Goal: Information Seeking & Learning: Learn about a topic

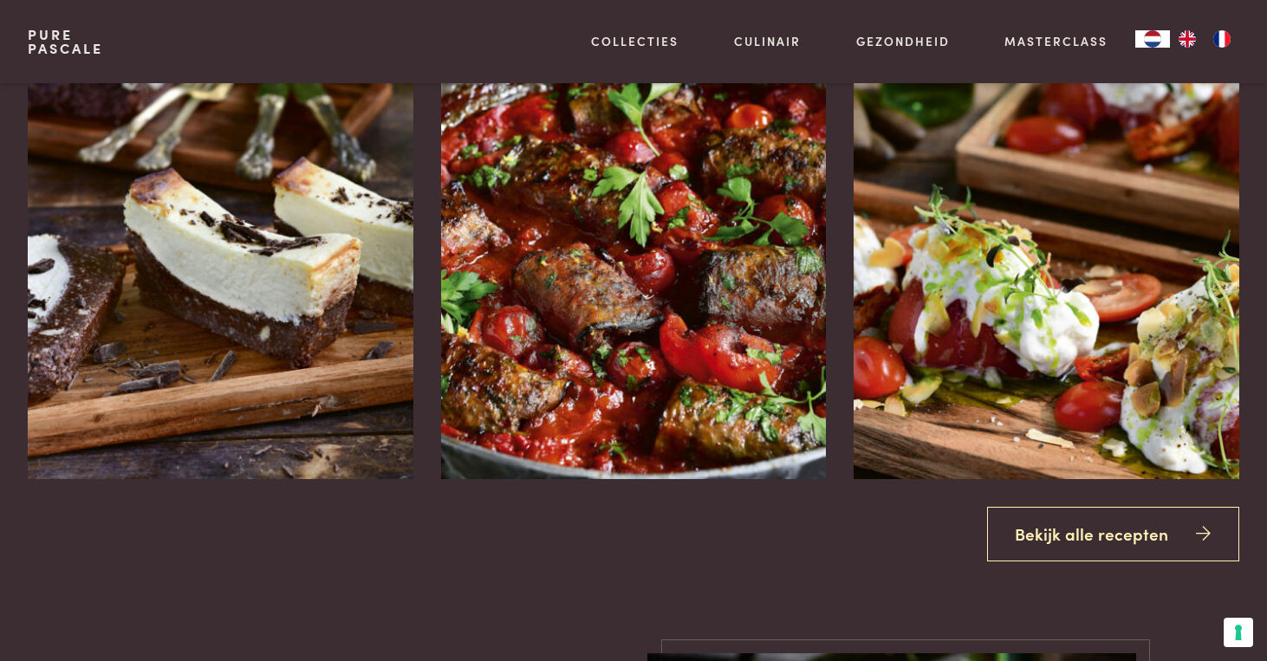
scroll to position [2068, 0]
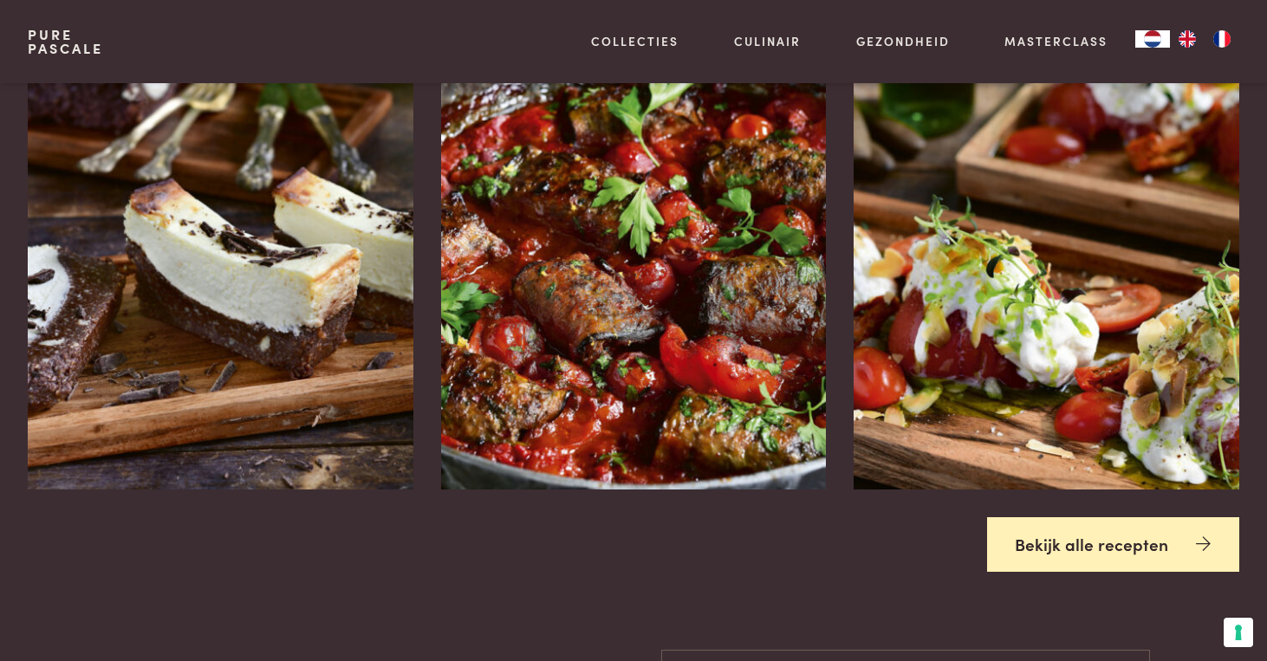
click at [1113, 560] on link "Bekijk alle recepten" at bounding box center [1113, 544] width 253 height 55
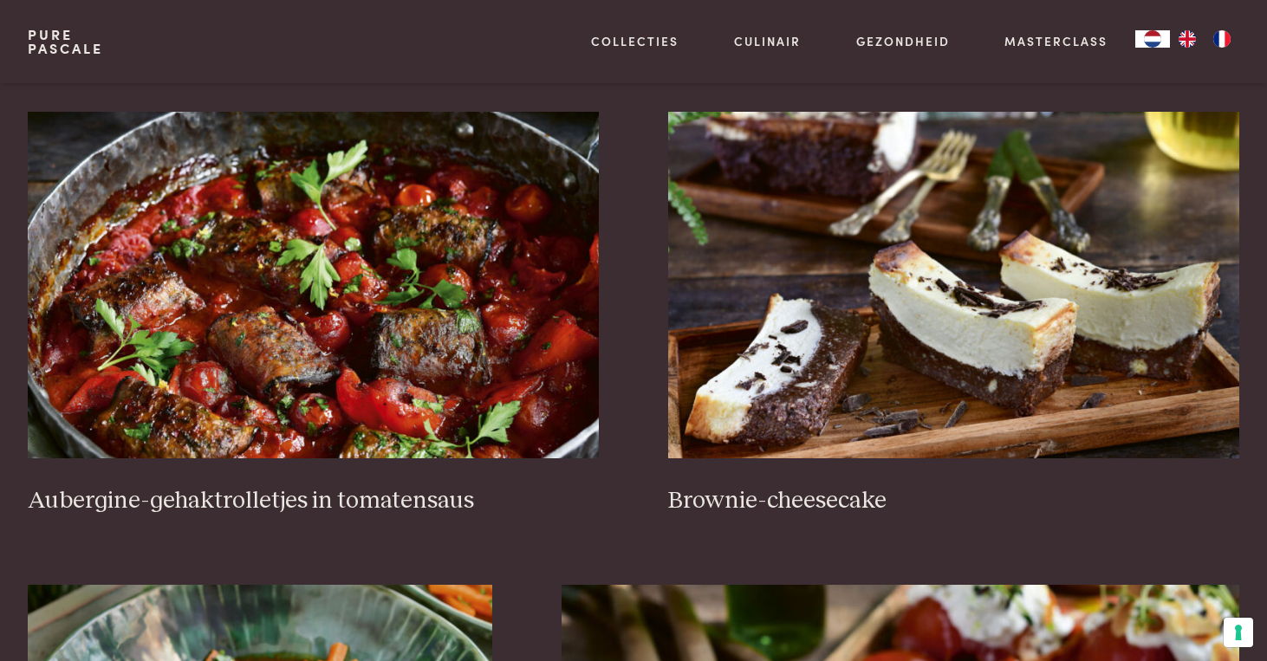
scroll to position [781, 0]
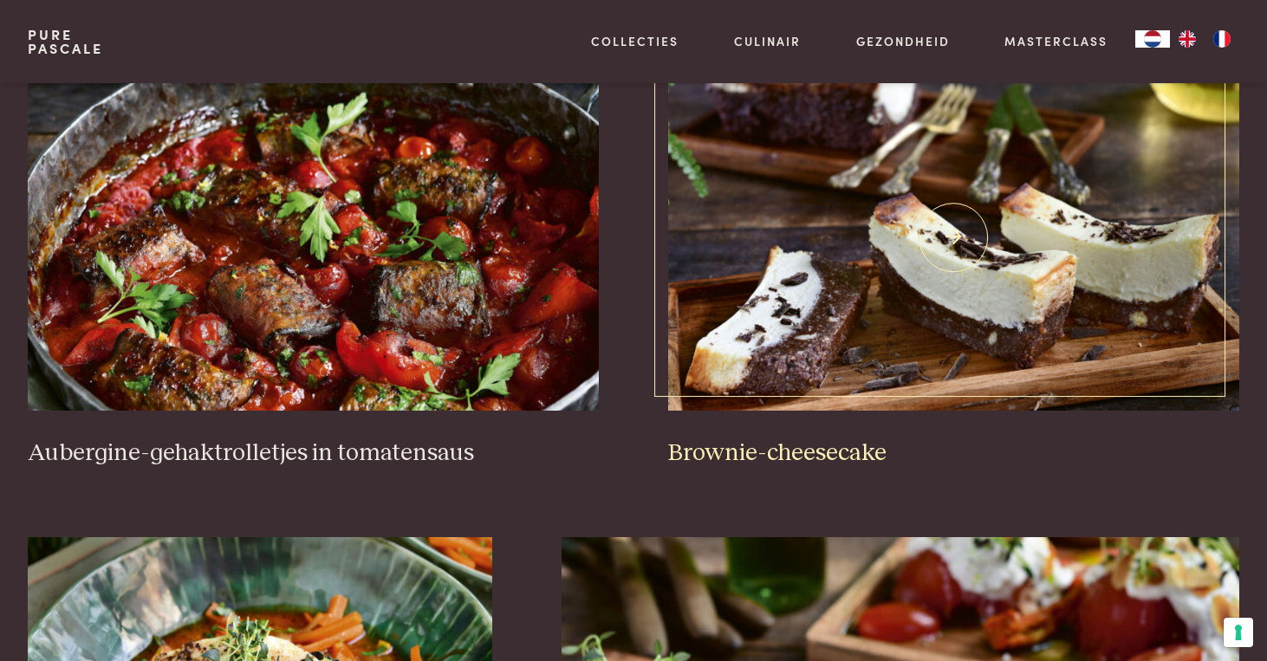
click at [891, 285] on img at bounding box center [953, 237] width 571 height 347
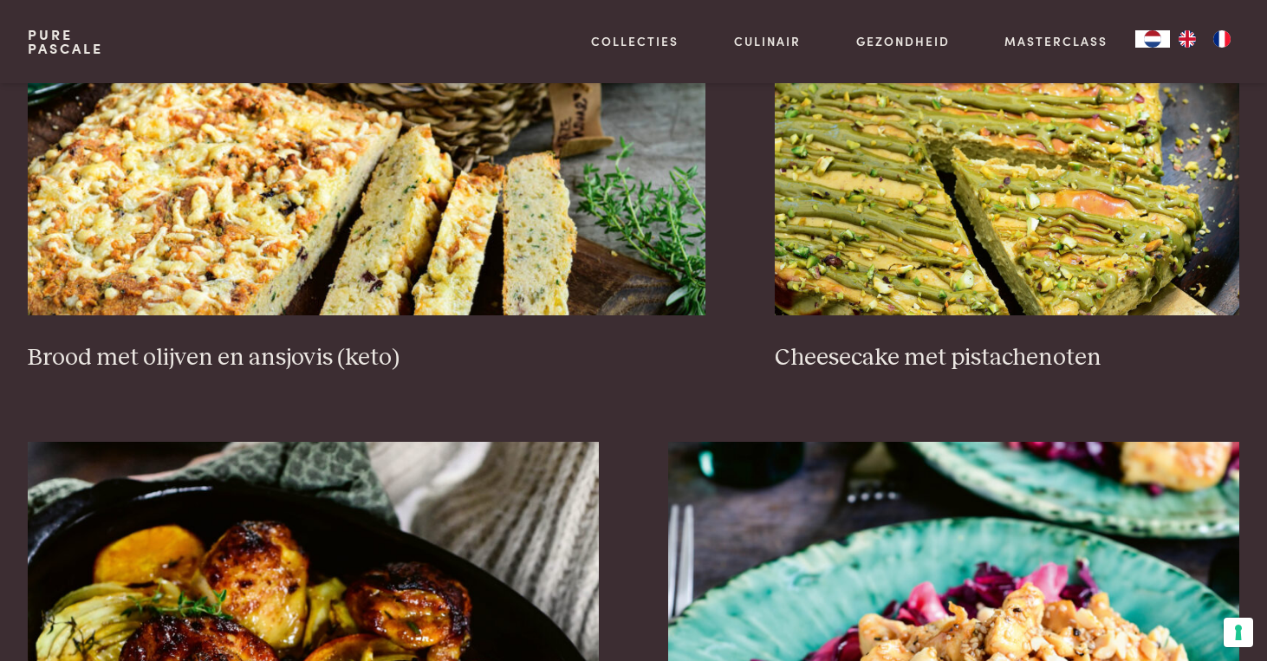
scroll to position [1855, 0]
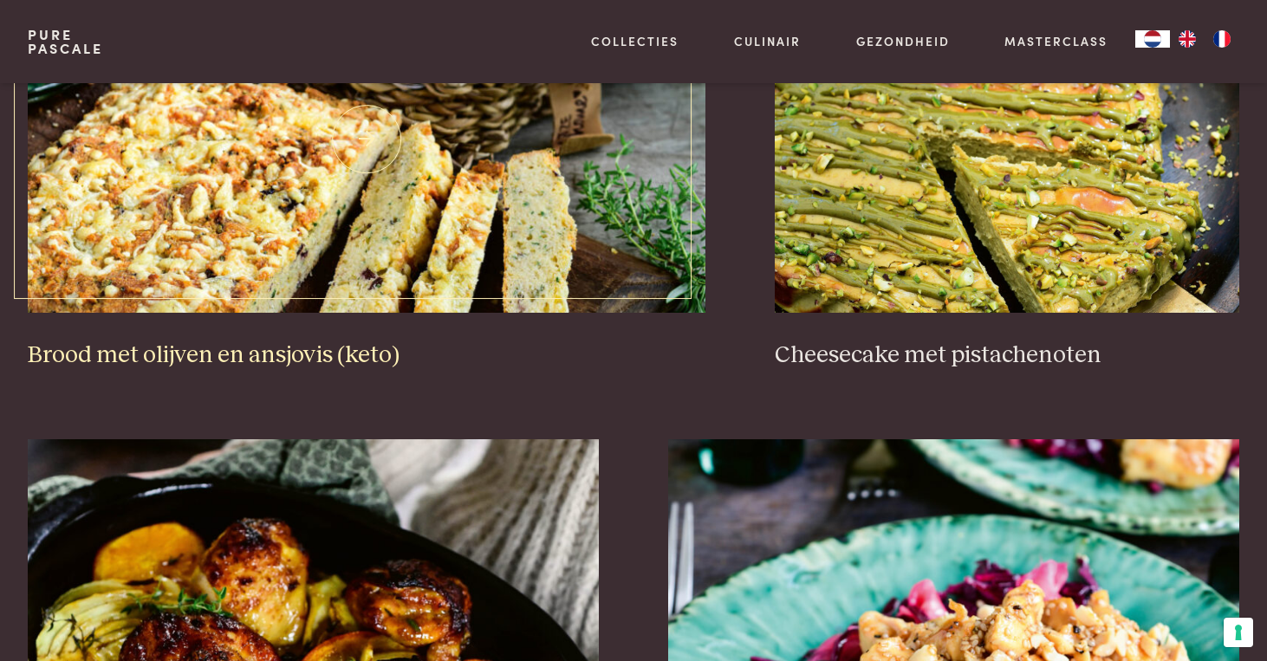
click at [551, 259] on img at bounding box center [367, 139] width 678 height 347
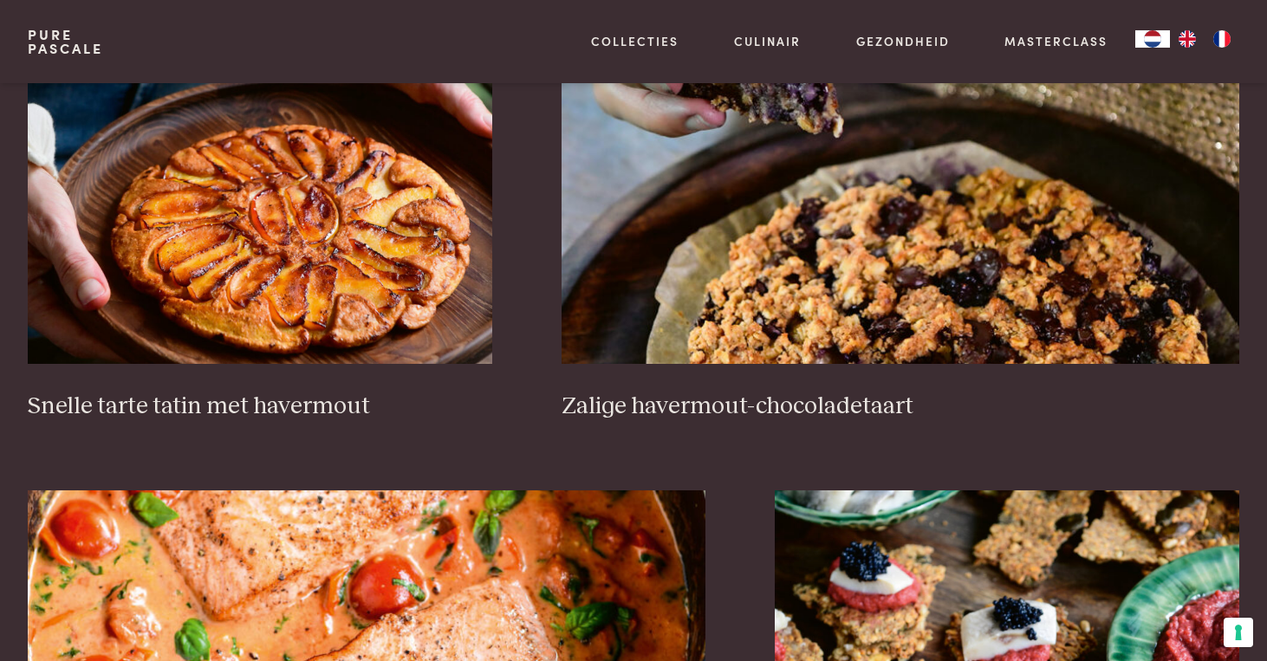
scroll to position [2752, 0]
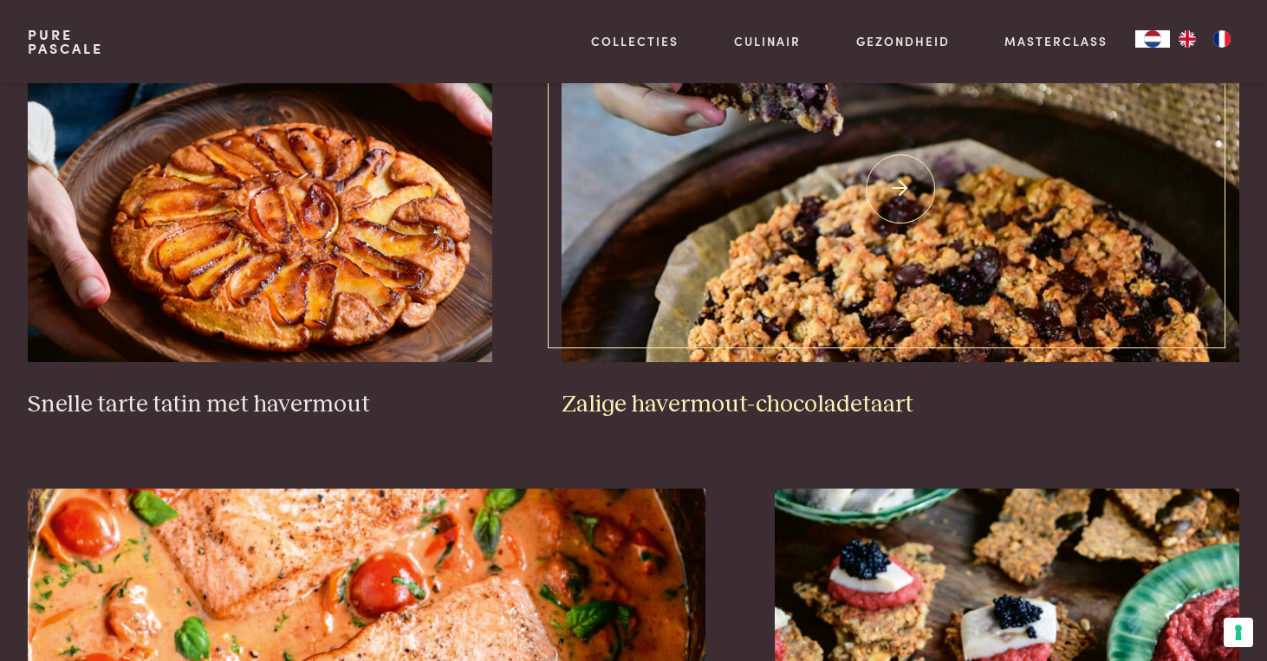
click at [888, 277] on img at bounding box center [900, 189] width 678 height 347
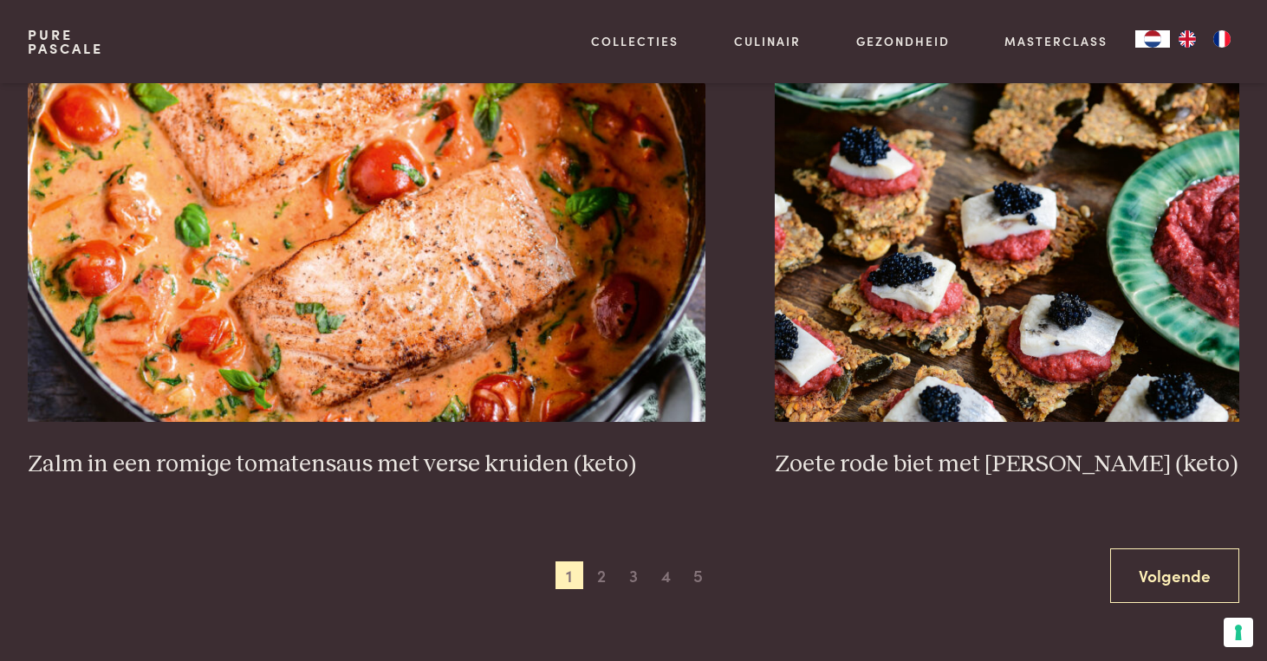
scroll to position [3172, 0]
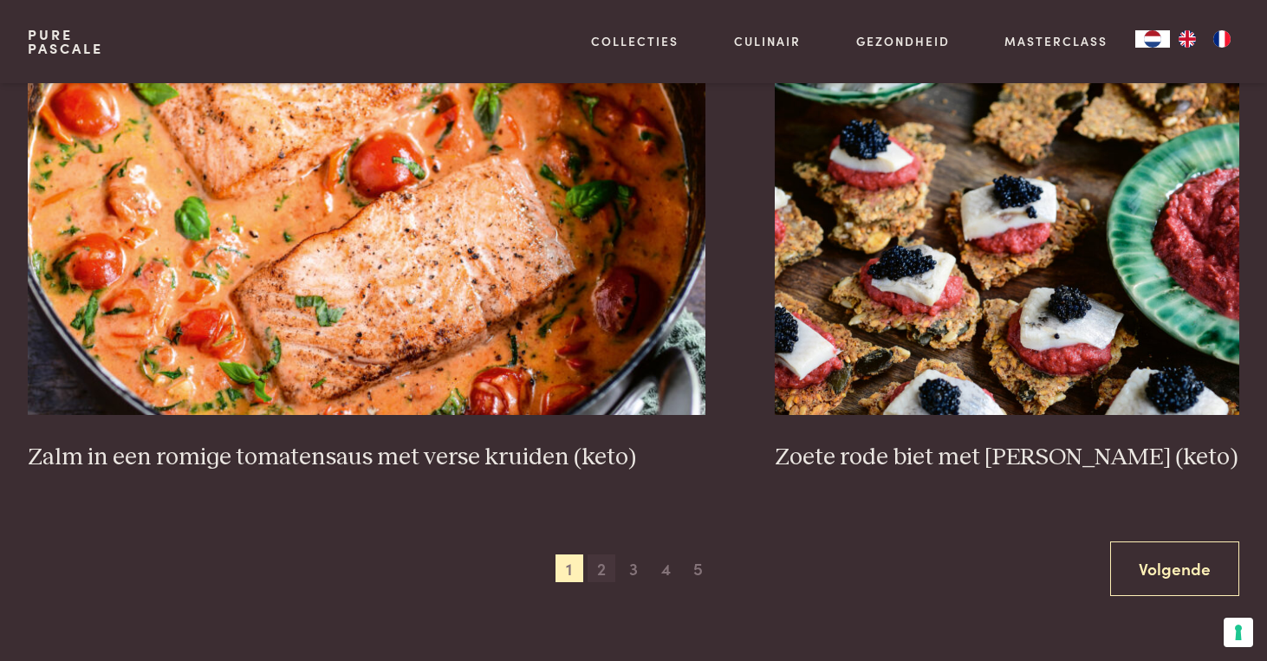
click at [602, 574] on span "2" at bounding box center [601, 569] width 28 height 28
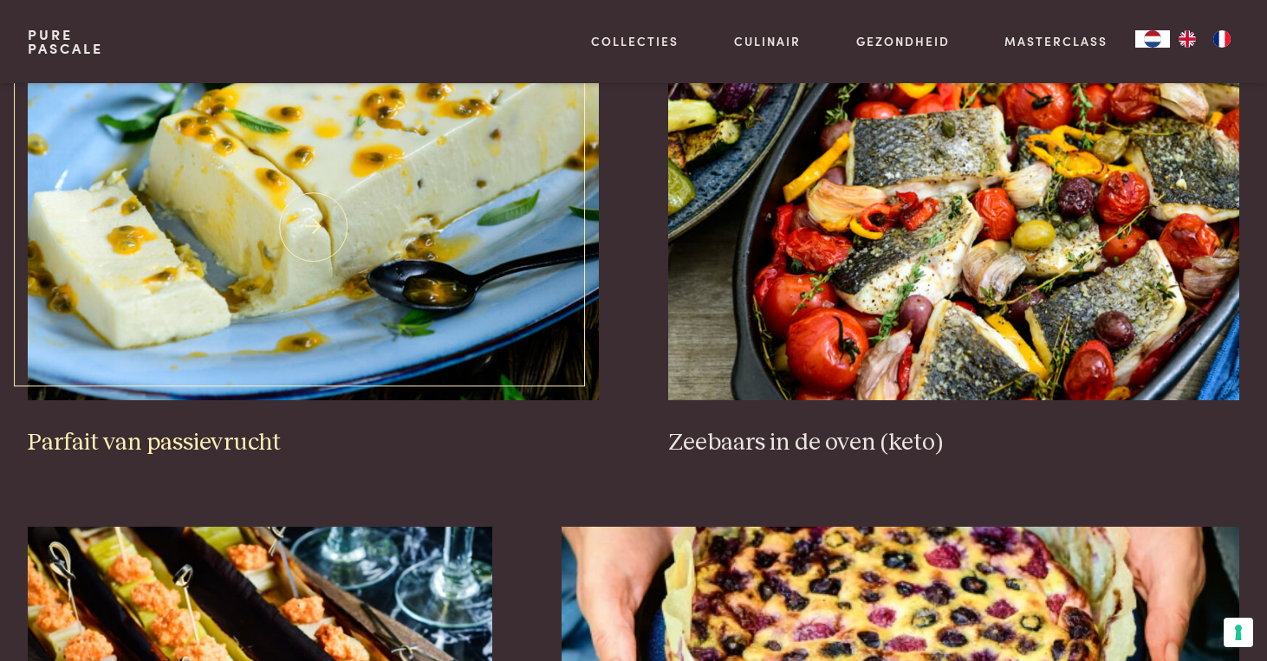
scroll to position [710, 0]
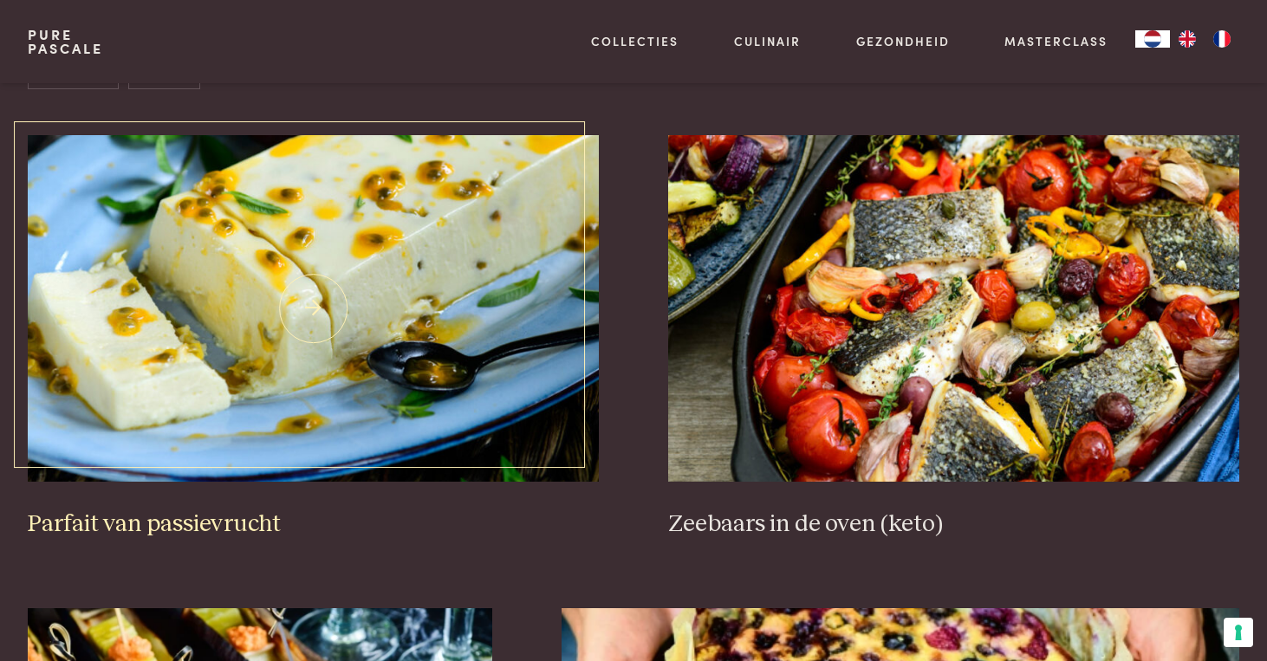
click at [426, 293] on img at bounding box center [313, 308] width 571 height 347
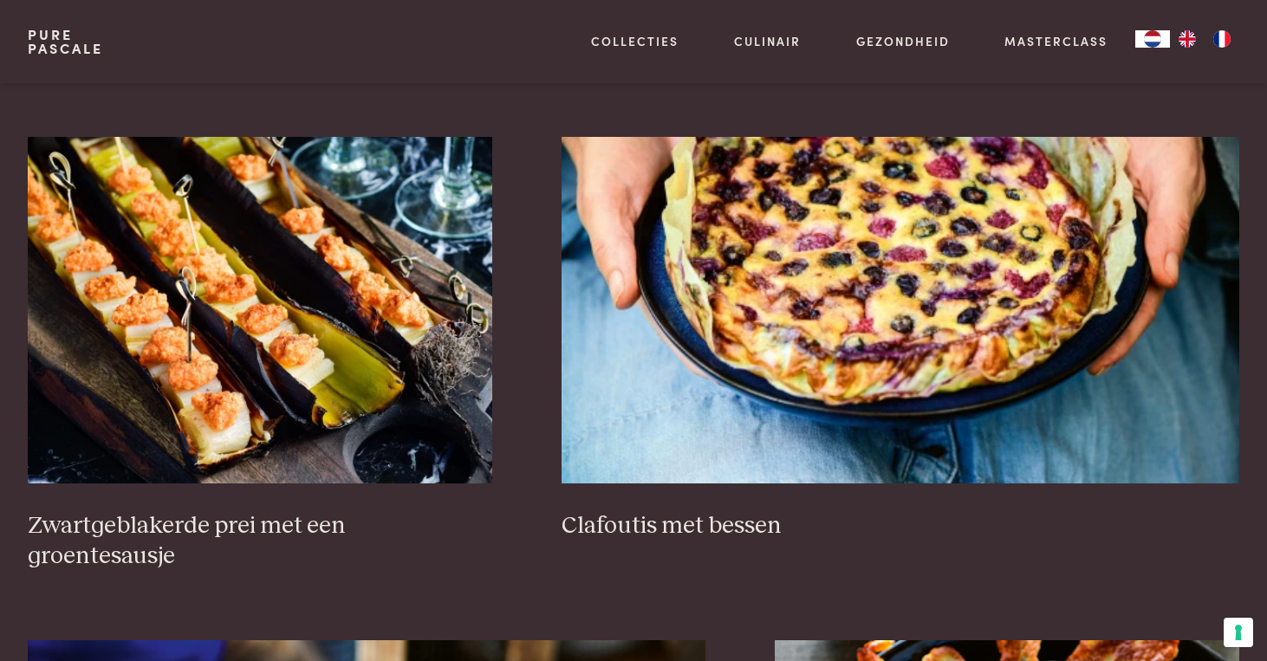
scroll to position [1186, 0]
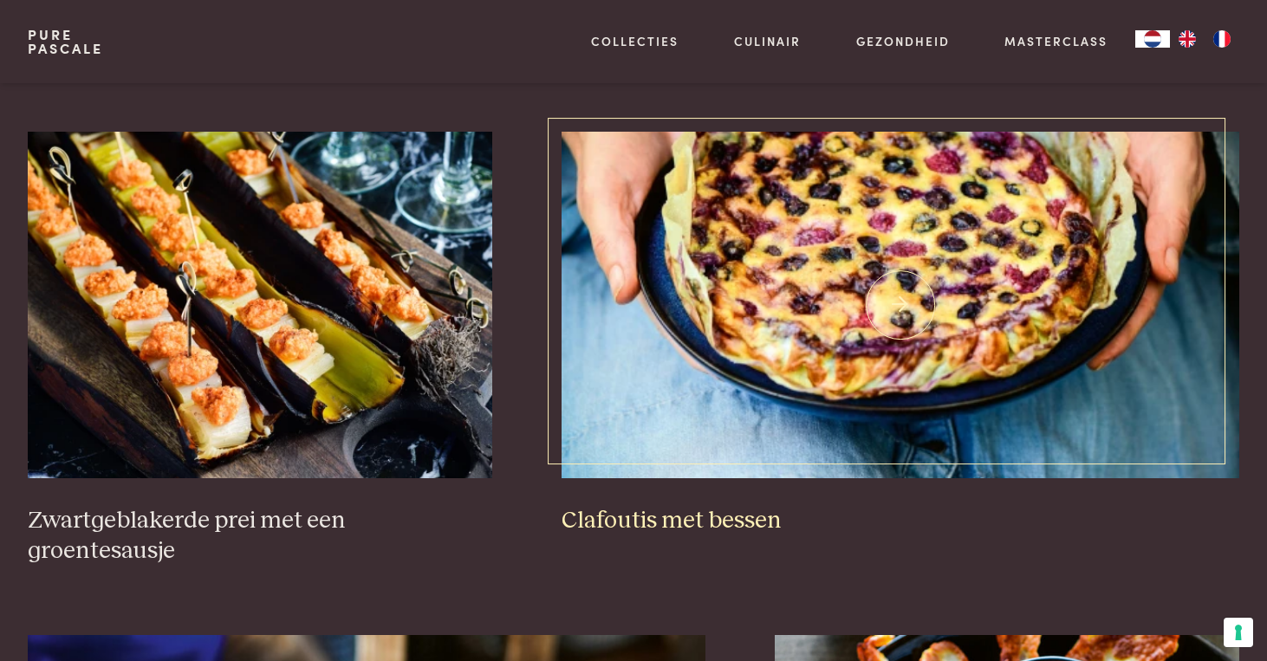
click at [730, 382] on img at bounding box center [900, 305] width 678 height 347
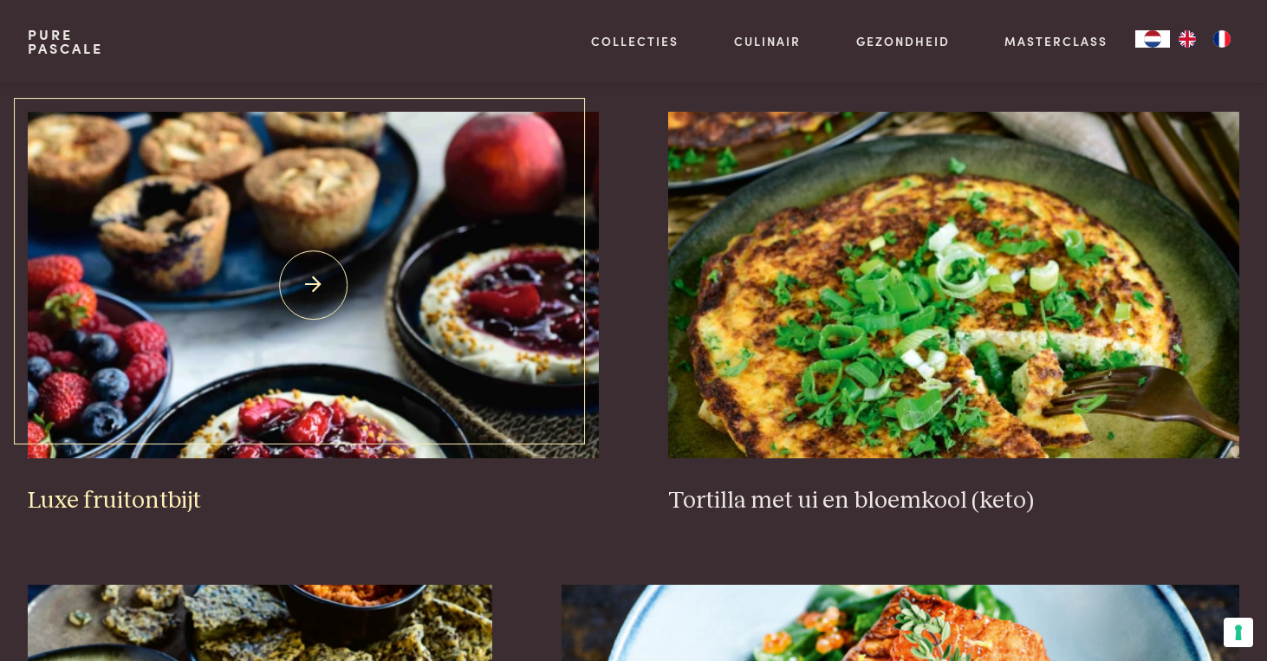
scroll to position [2223, 0]
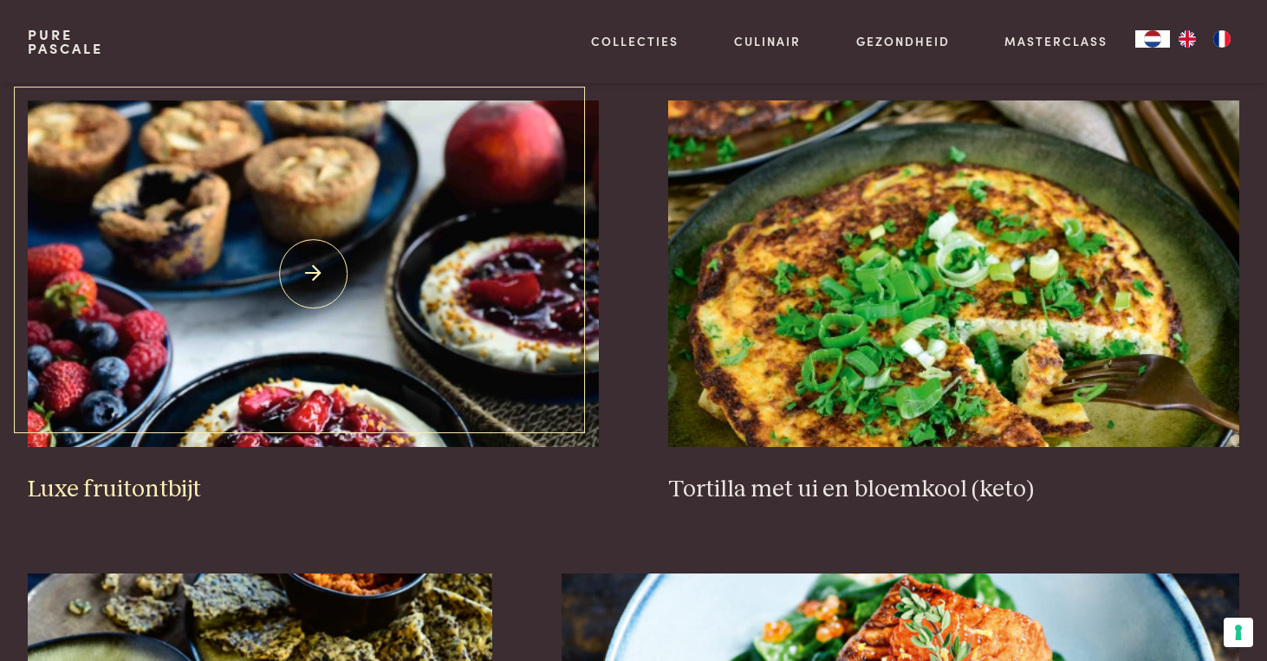
click at [381, 336] on img at bounding box center [313, 274] width 571 height 347
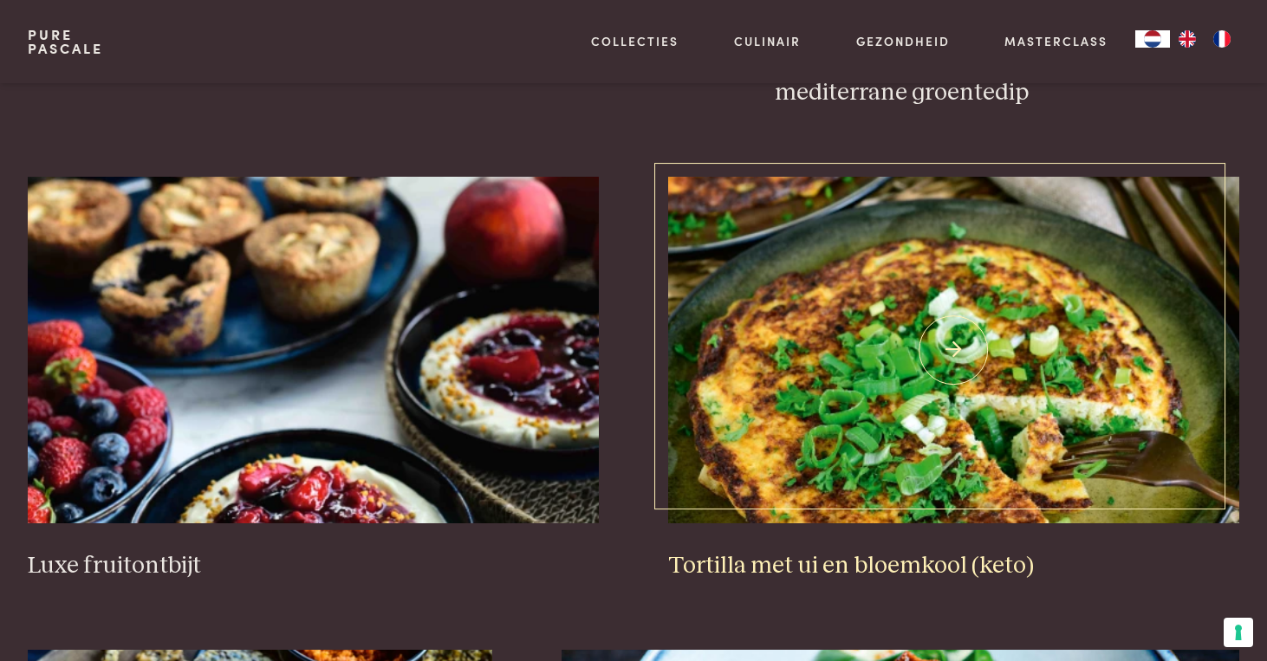
scroll to position [2163, 0]
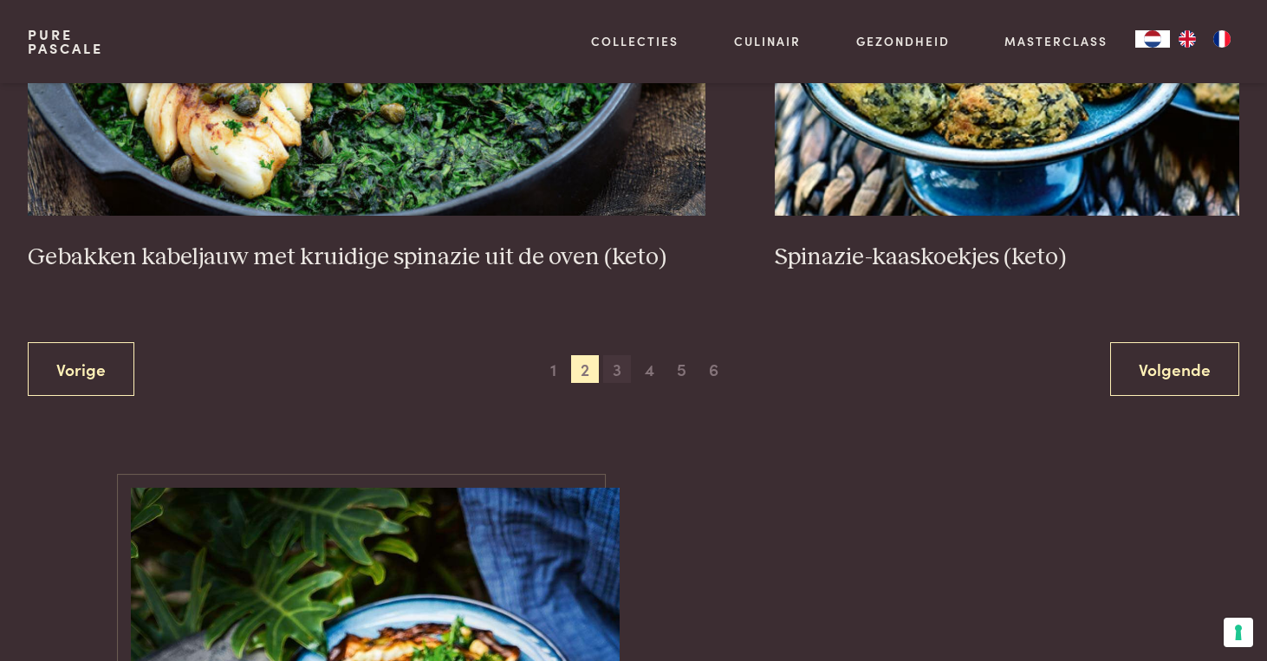
click at [626, 355] on span "3" at bounding box center [617, 369] width 28 height 28
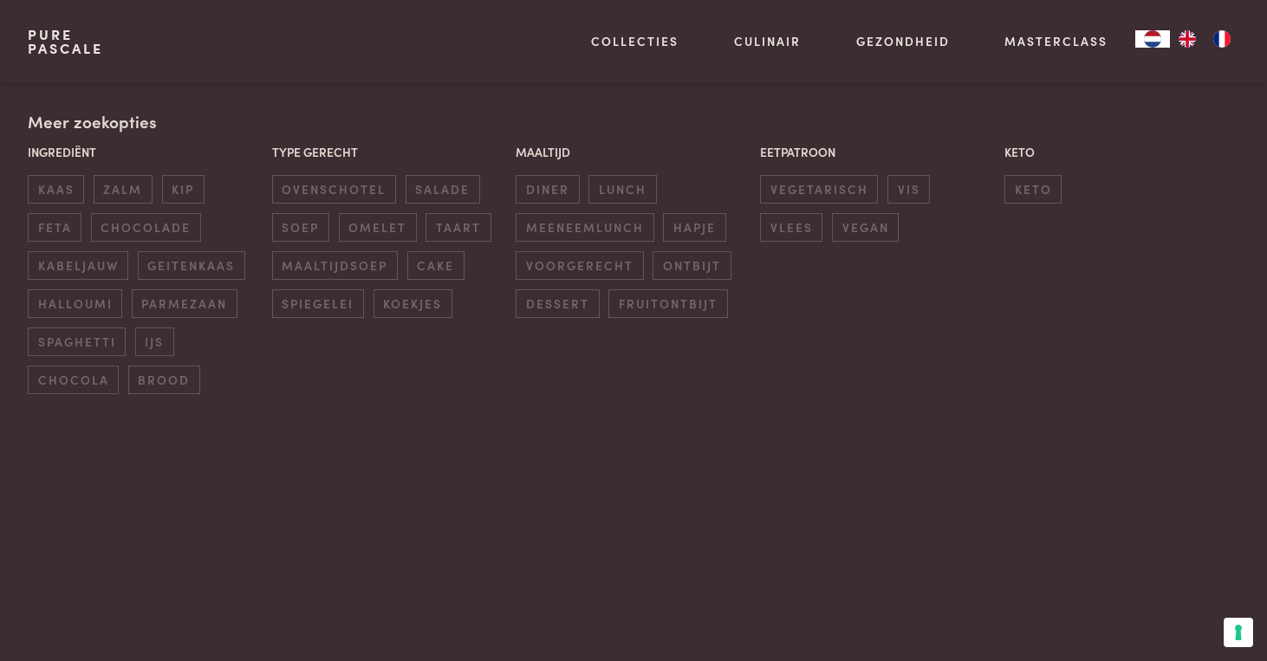
scroll to position [398, 0]
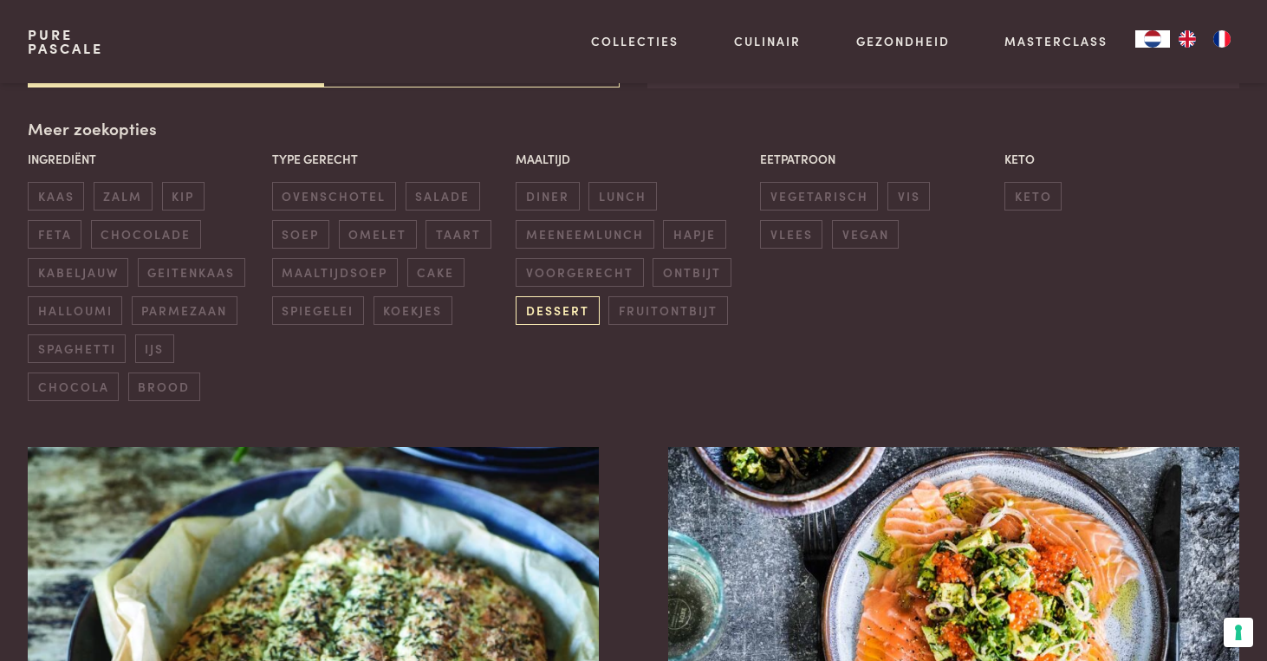
click at [555, 324] on span "dessert" at bounding box center [557, 310] width 83 height 29
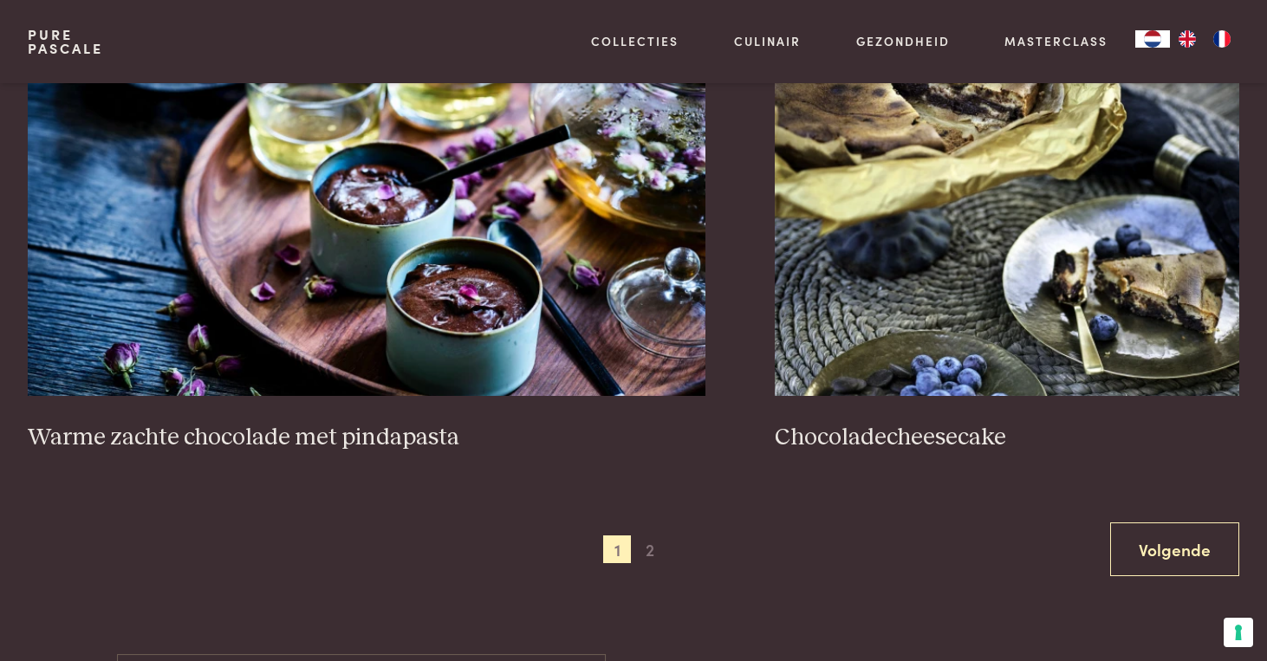
scroll to position [3164, 0]
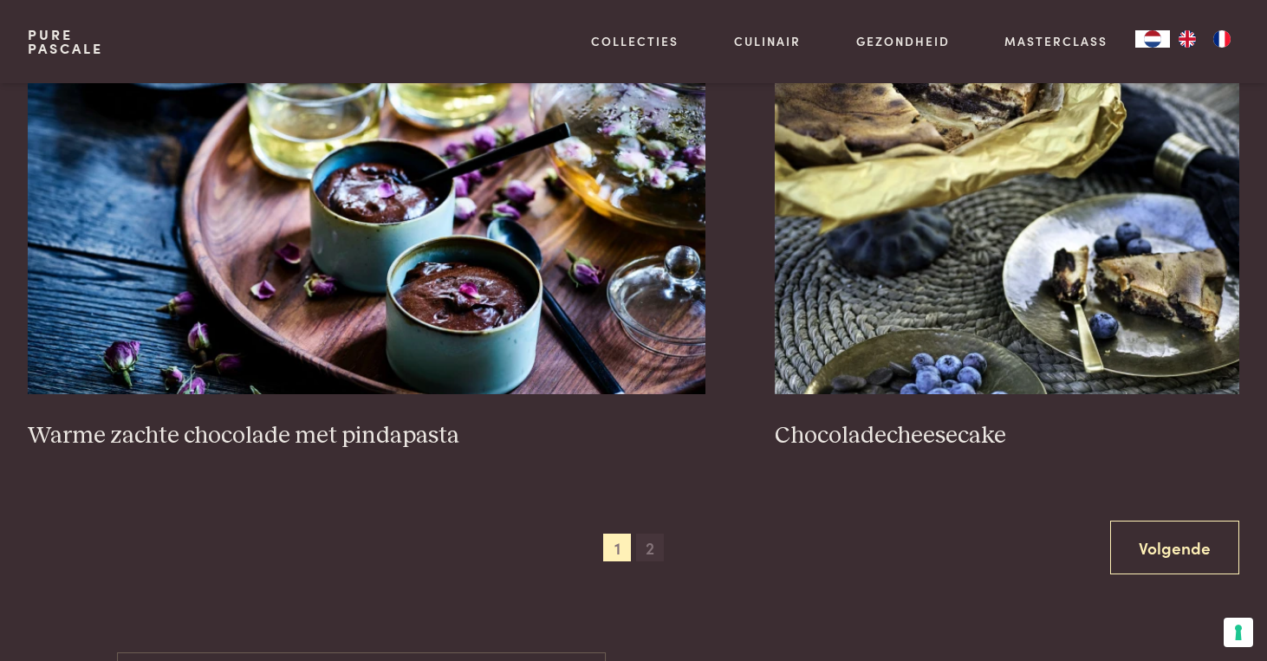
click at [653, 550] on span "2" at bounding box center [650, 548] width 28 height 28
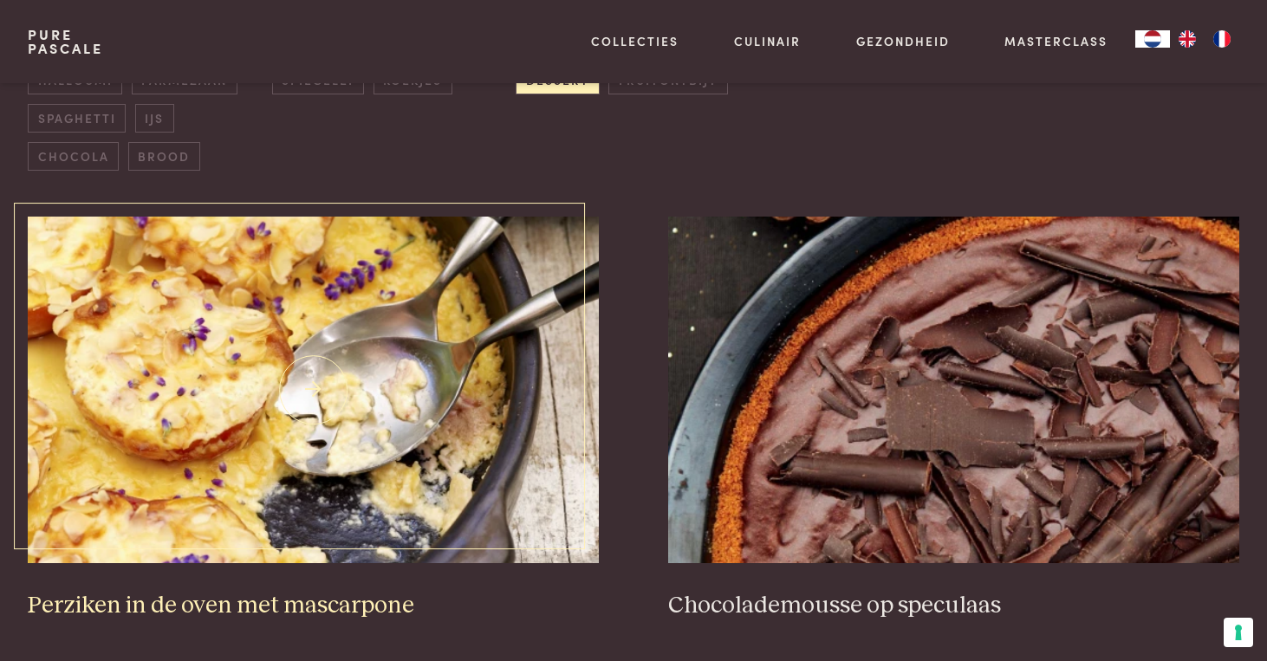
scroll to position [607, 0]
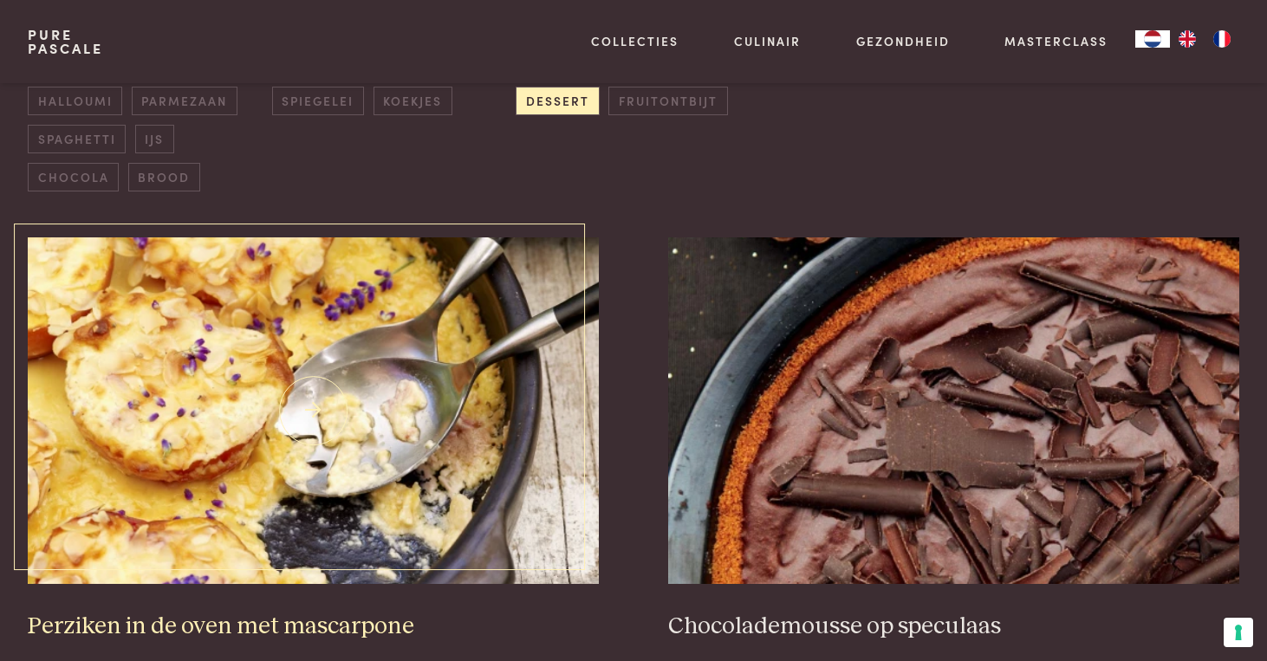
click at [345, 383] on img at bounding box center [313, 410] width 571 height 347
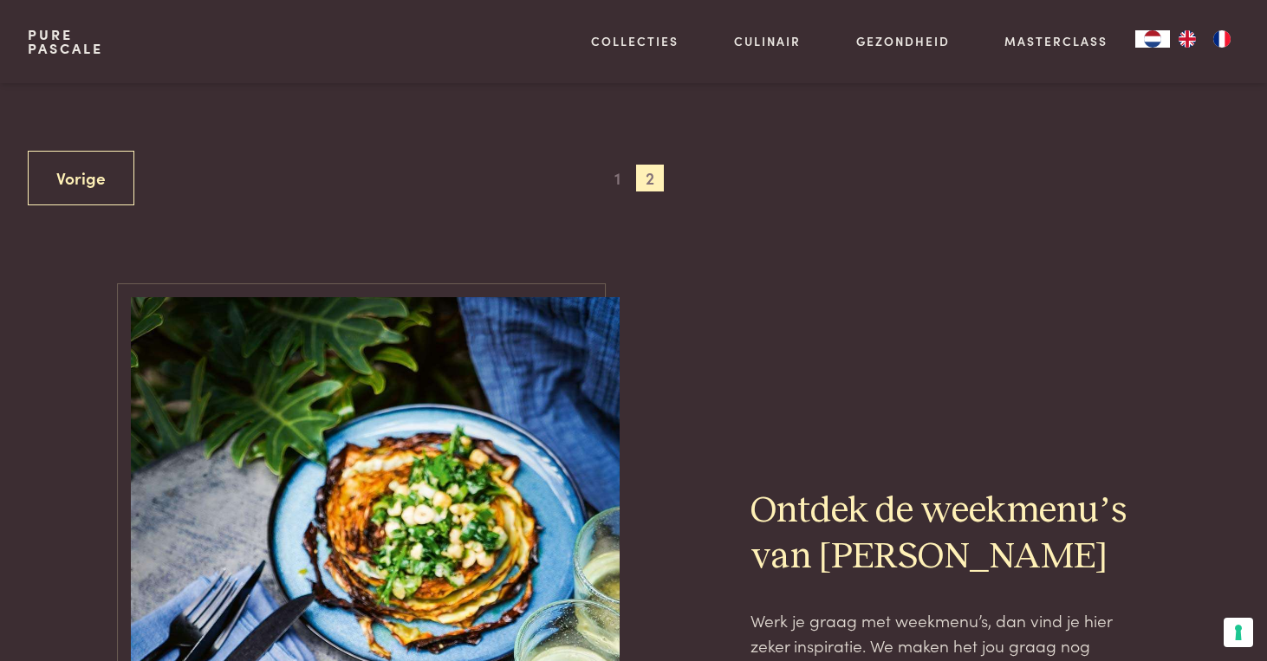
scroll to position [1639, 0]
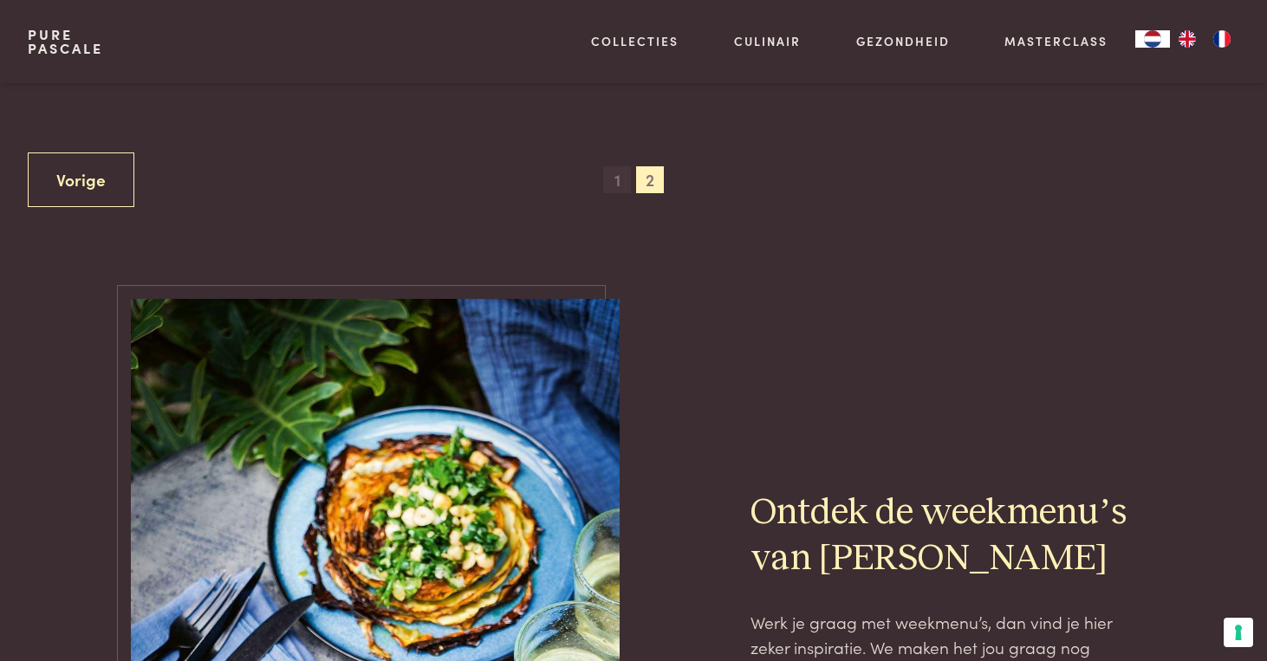
click at [613, 175] on span "1" at bounding box center [617, 180] width 28 height 28
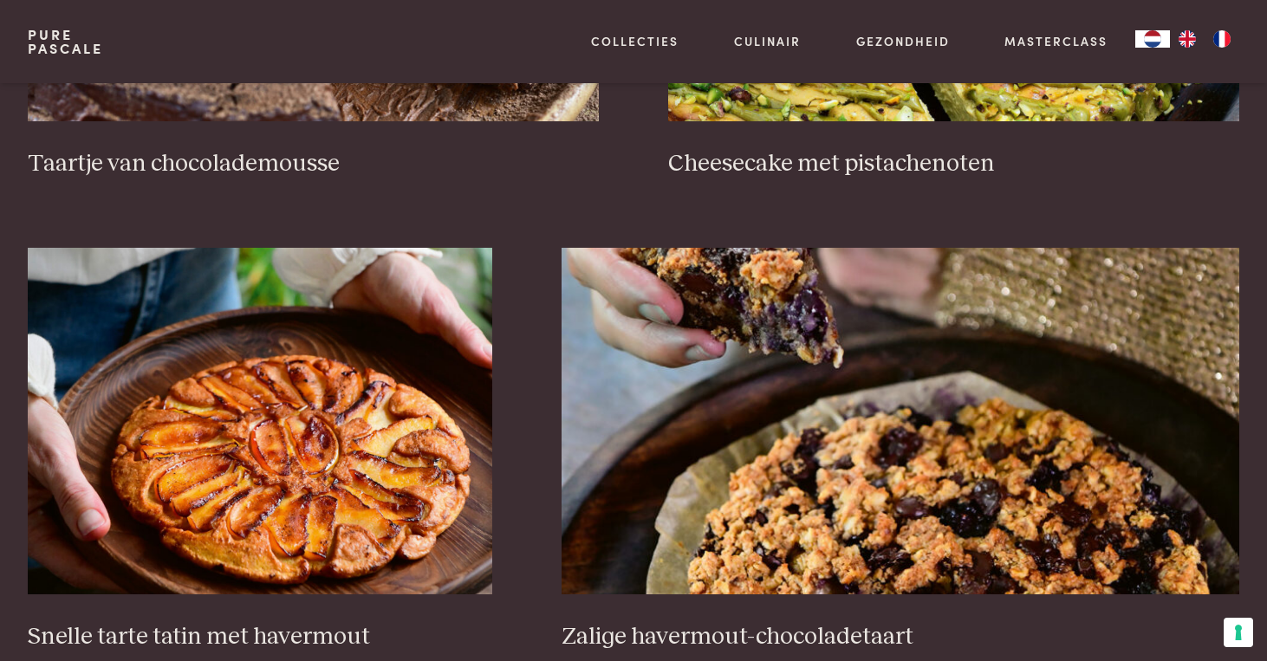
scroll to position [1260, 0]
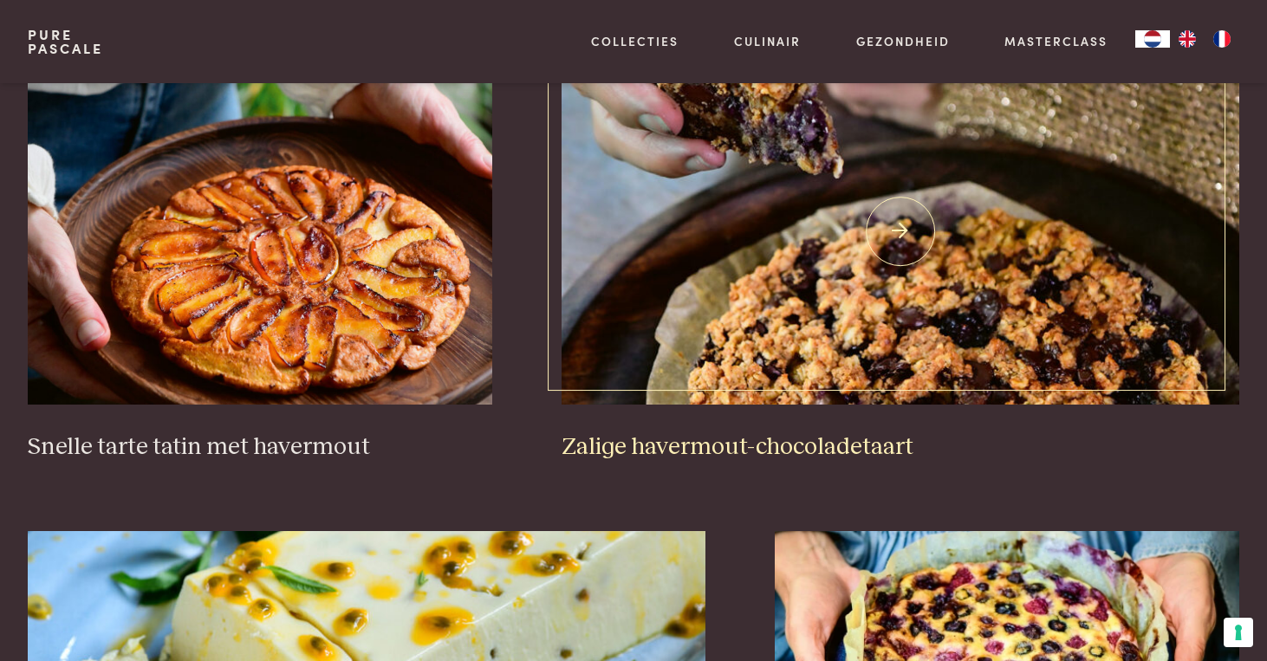
click at [829, 274] on img at bounding box center [900, 231] width 678 height 347
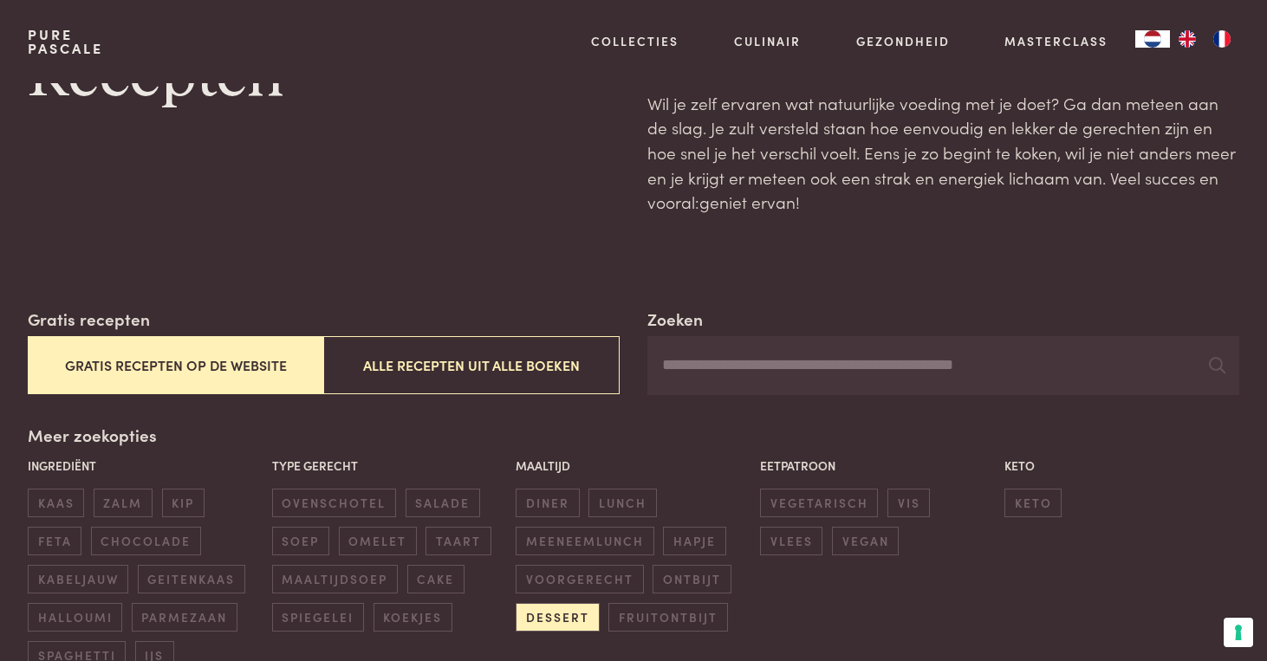
scroll to position [0, 0]
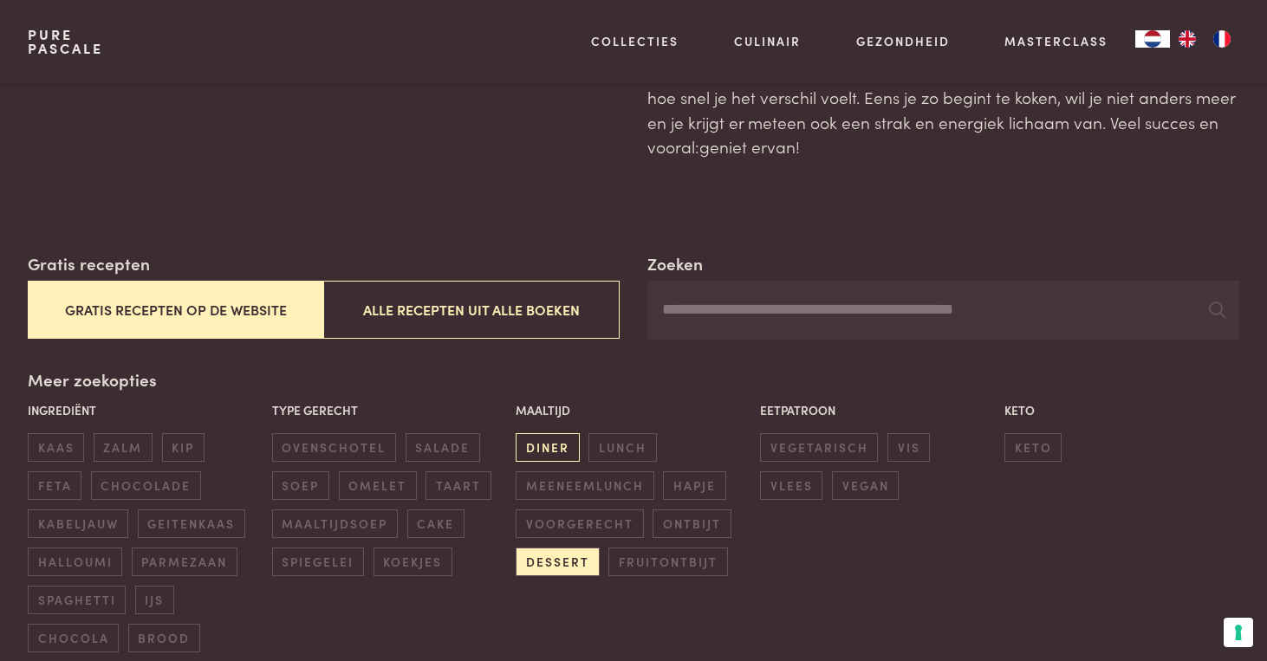
click at [559, 445] on span "diner" at bounding box center [547, 447] width 63 height 29
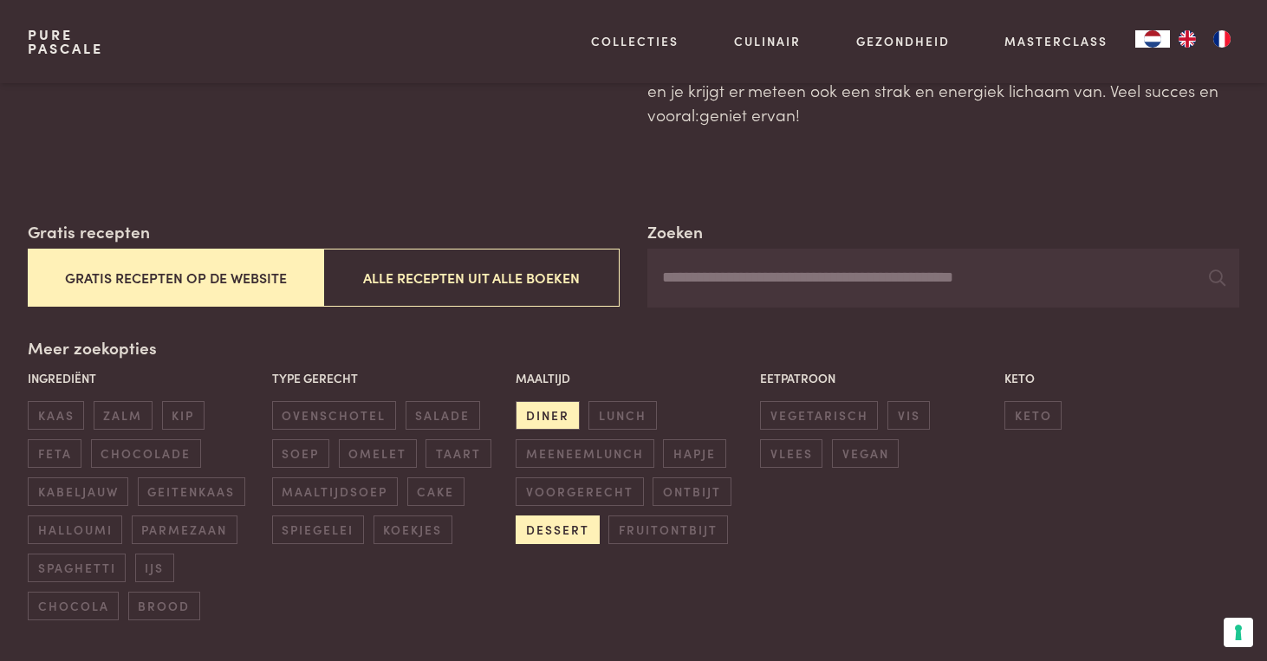
click at [568, 529] on span "dessert" at bounding box center [557, 530] width 83 height 29
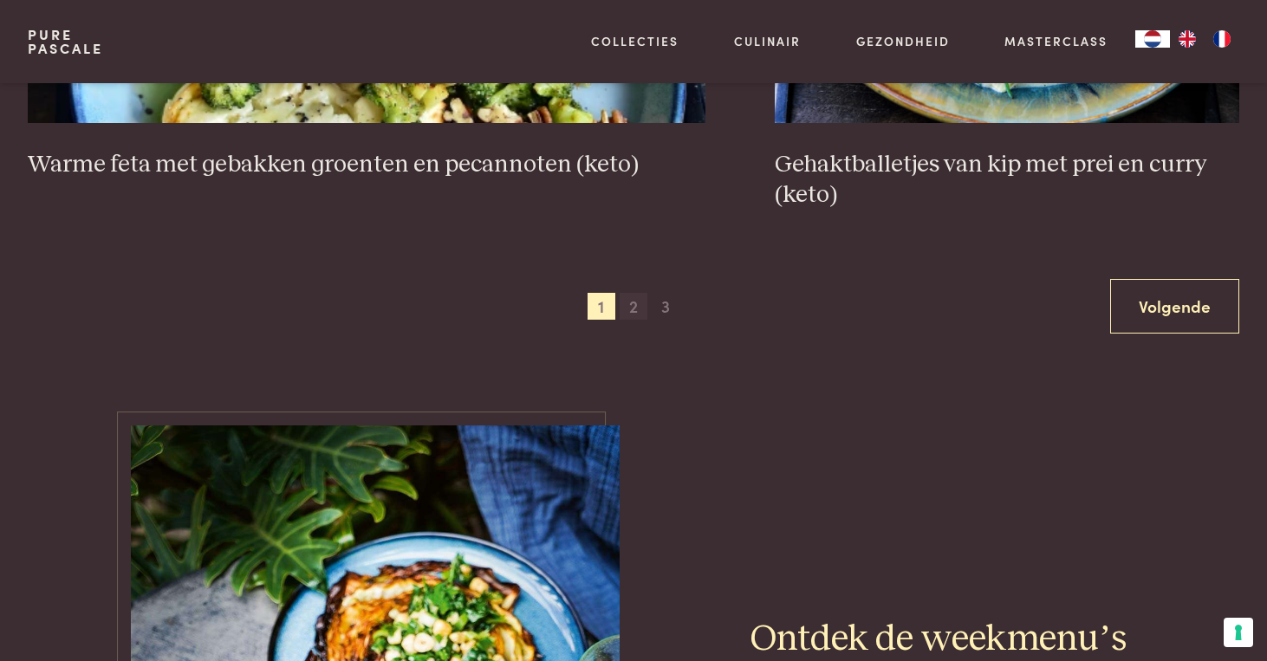
click at [630, 299] on span "2" at bounding box center [634, 307] width 28 height 28
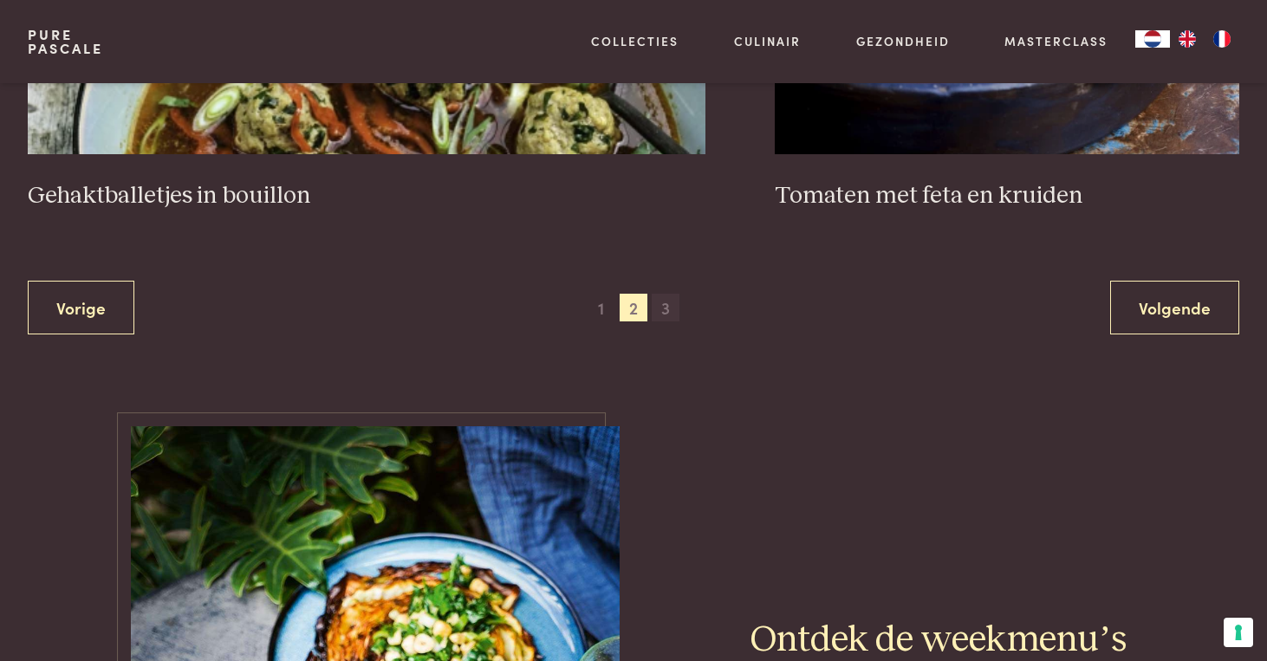
click at [664, 304] on span "3" at bounding box center [666, 308] width 28 height 28
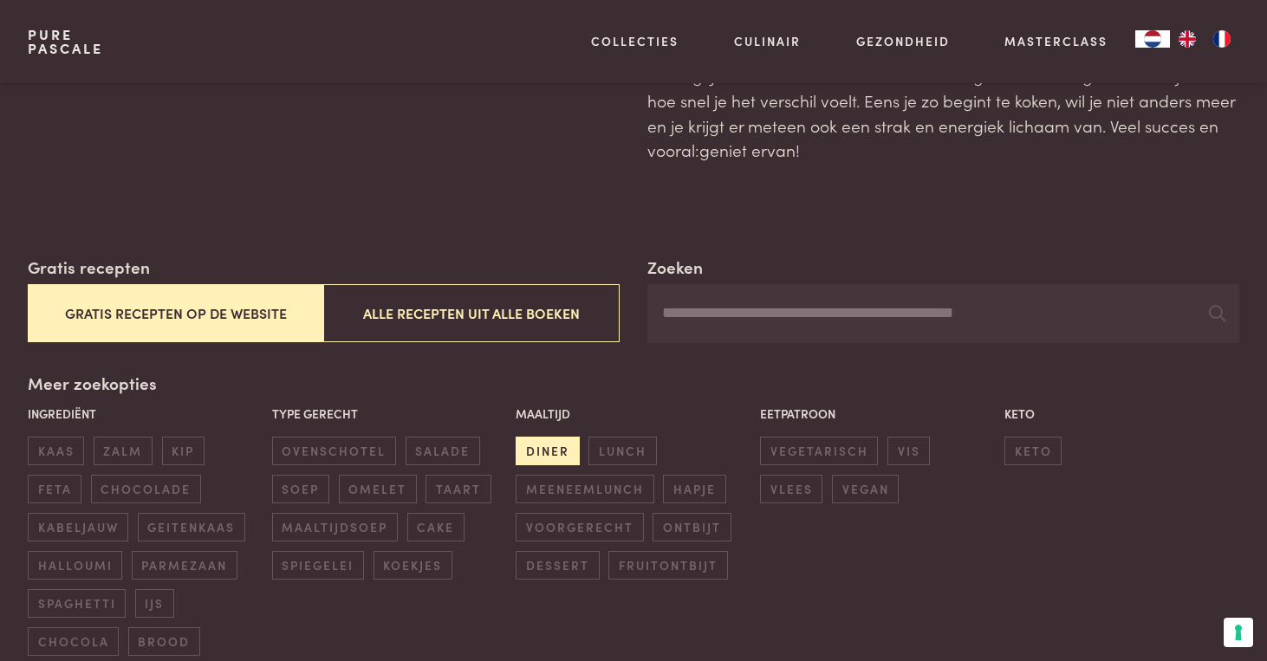
click at [549, 453] on span "diner" at bounding box center [547, 451] width 63 height 29
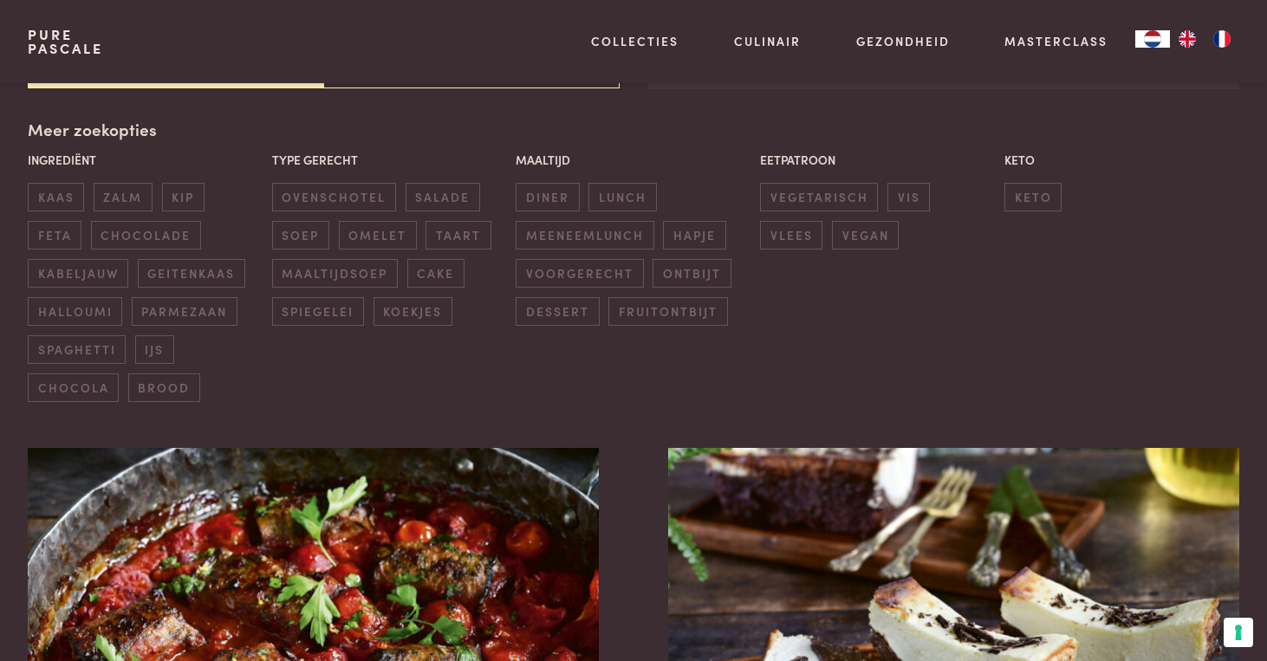
scroll to position [398, 0]
click at [677, 280] on span "ontbijt" at bounding box center [691, 272] width 78 height 29
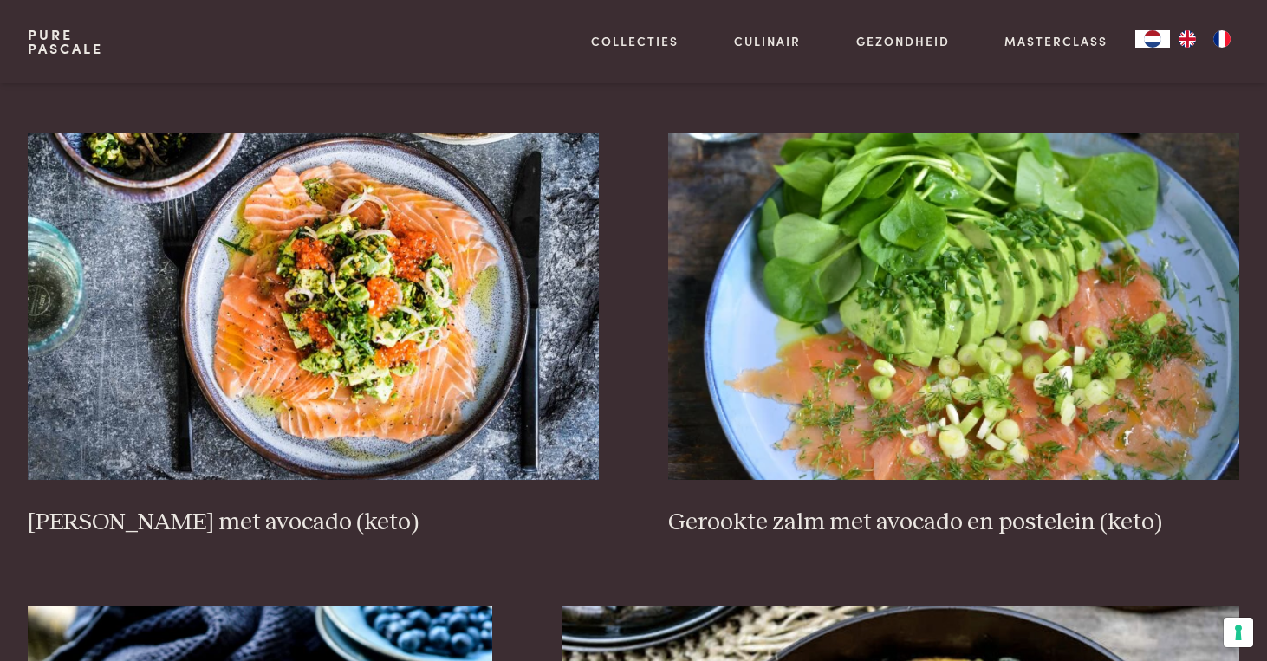
scroll to position [2176, 0]
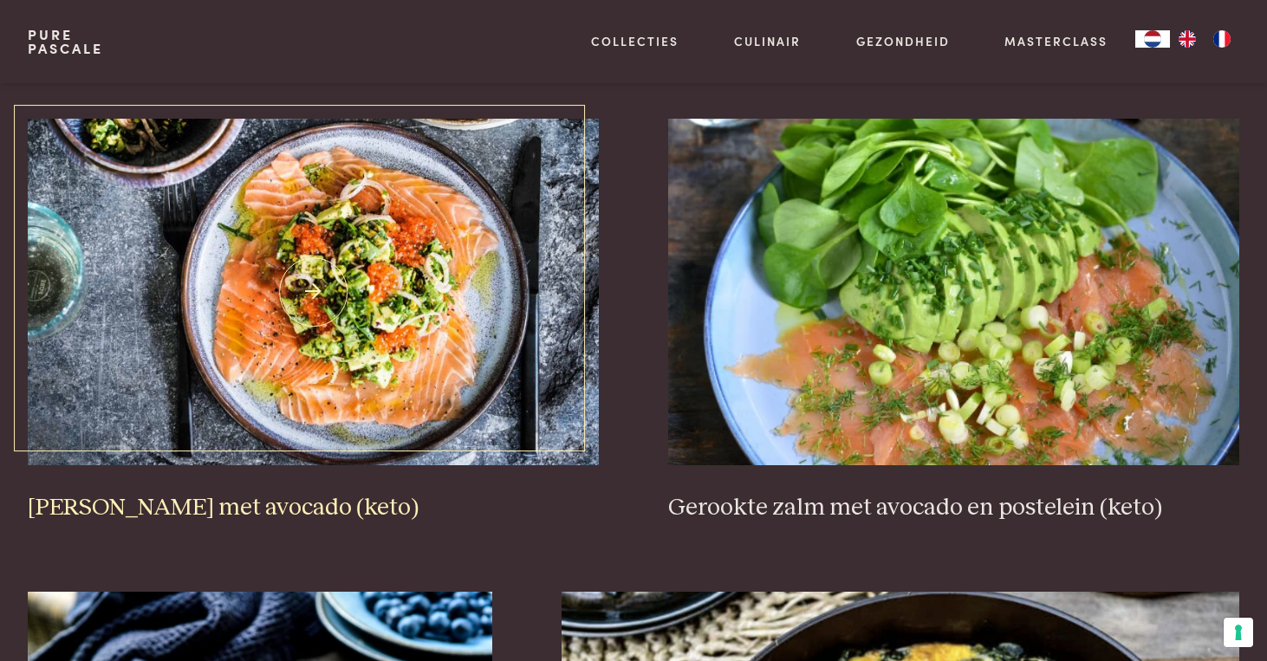
click at [412, 291] on img at bounding box center [313, 292] width 571 height 347
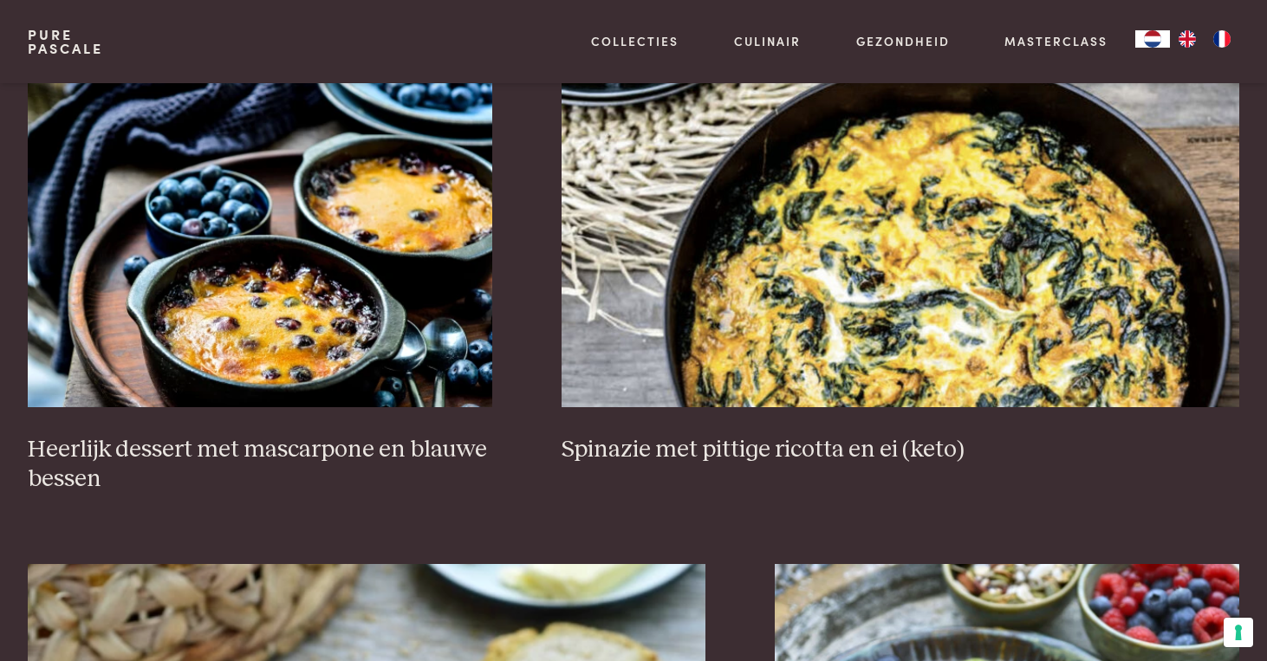
scroll to position [2706, 0]
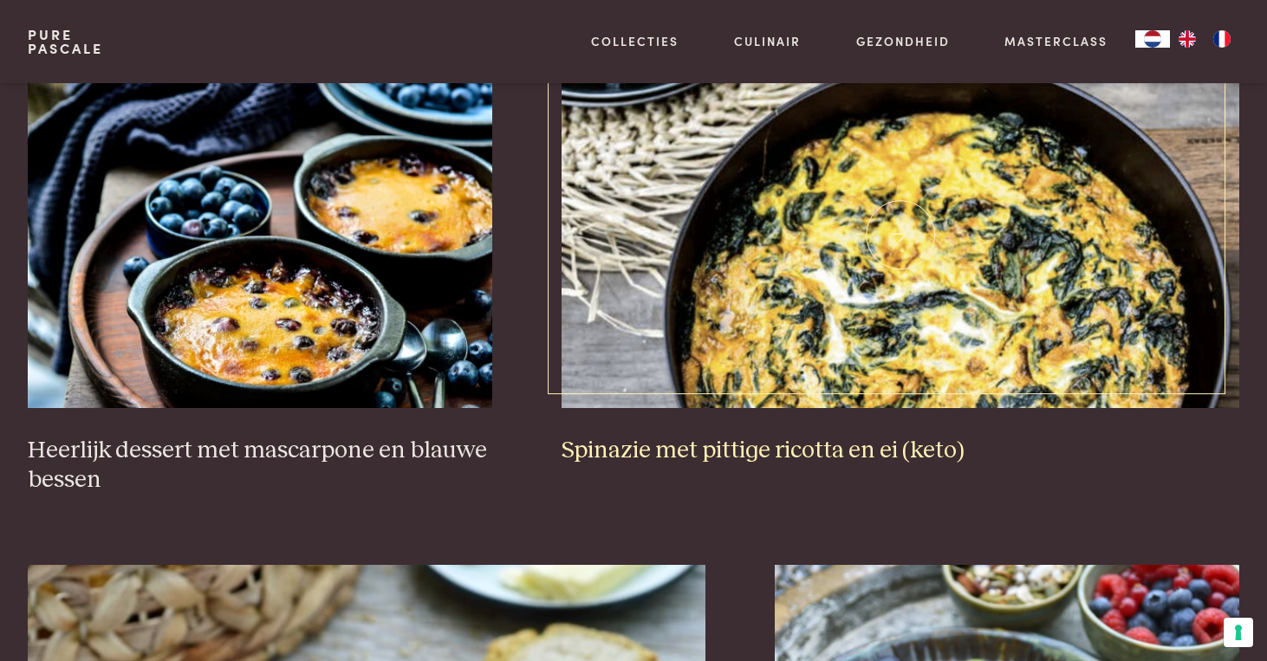
click at [931, 295] on img at bounding box center [900, 235] width 678 height 347
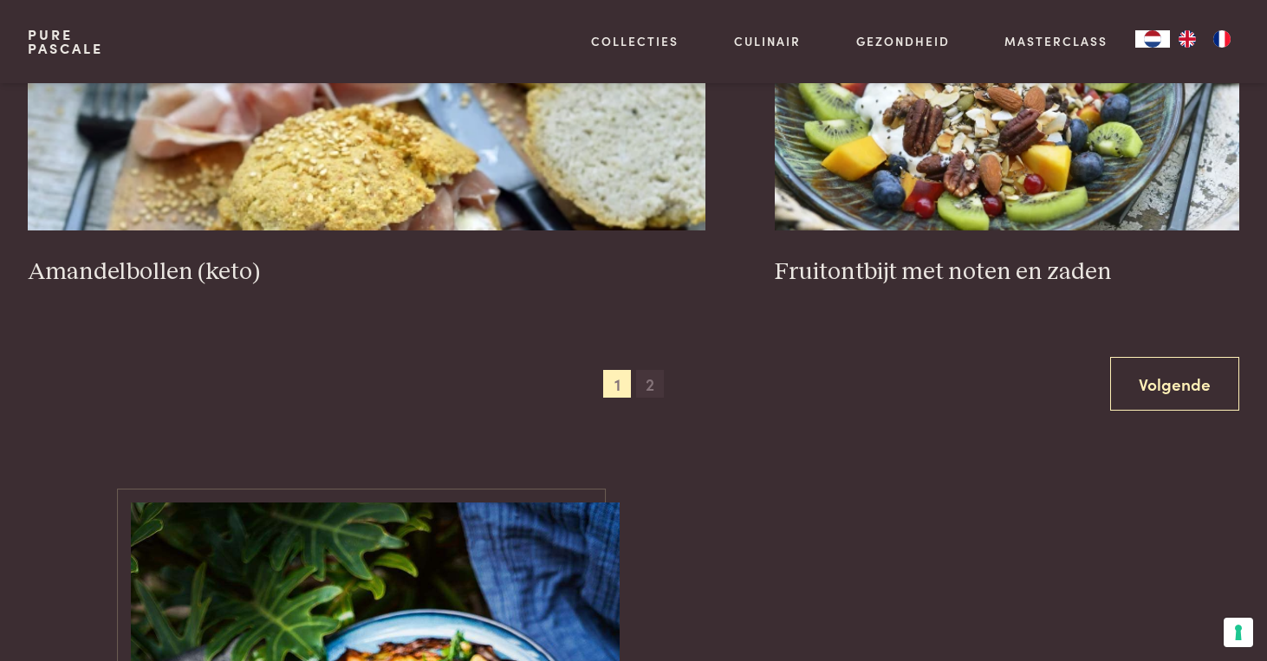
click at [651, 389] on span "2" at bounding box center [650, 384] width 28 height 28
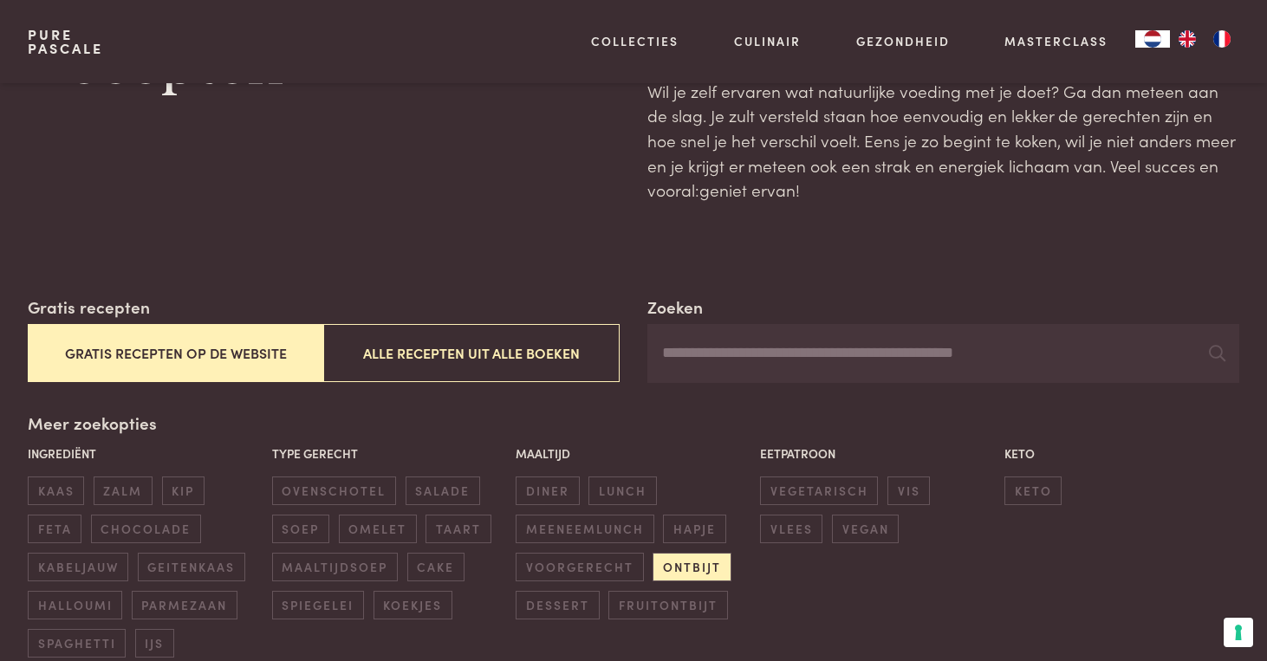
scroll to position [60, 0]
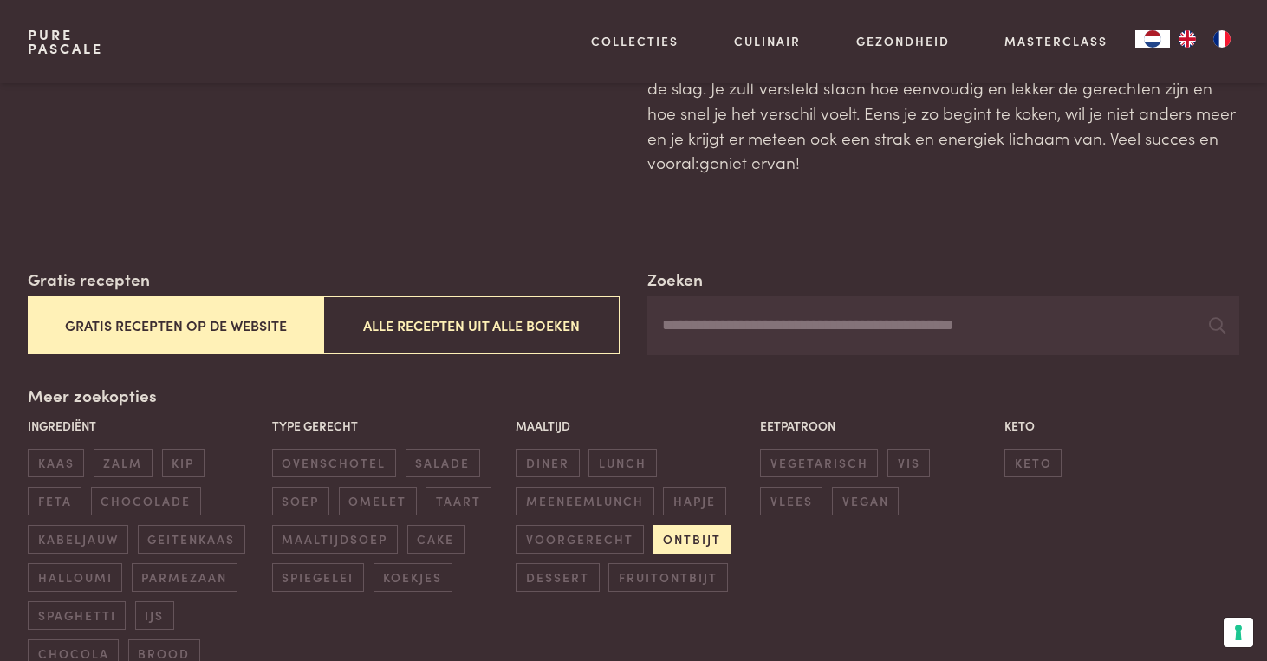
click at [680, 544] on span "ontbijt" at bounding box center [691, 539] width 78 height 29
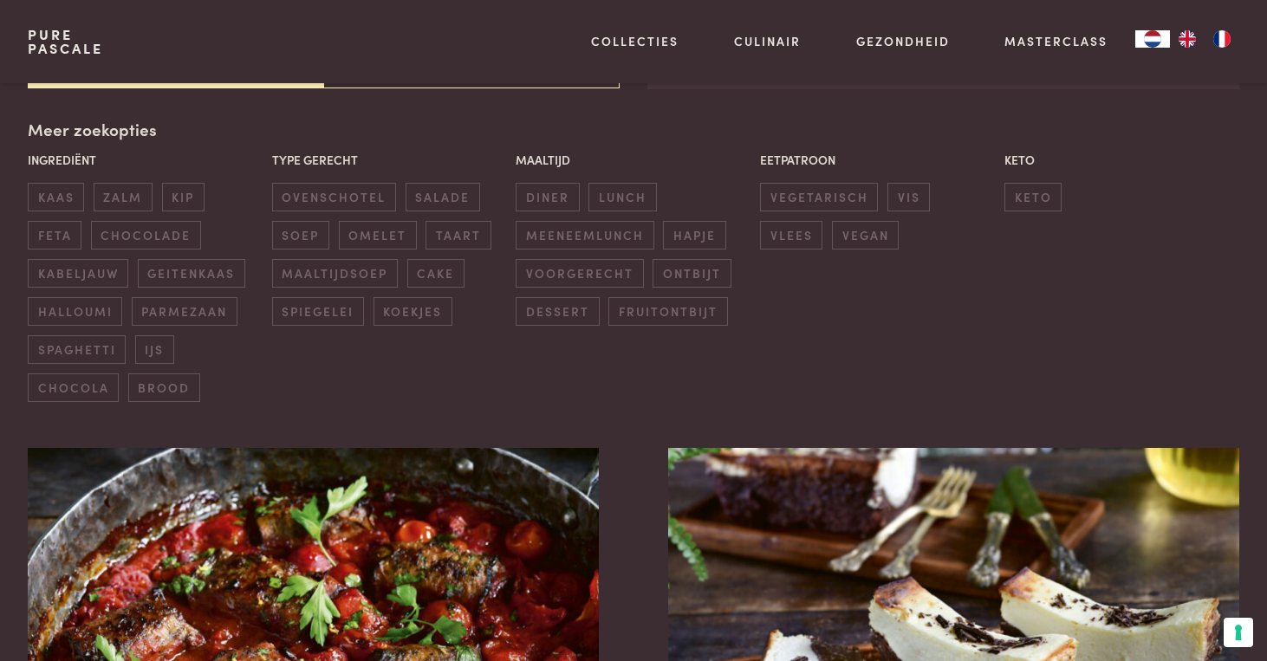
scroll to position [398, 0]
click at [618, 199] on span "lunch" at bounding box center [622, 196] width 68 height 29
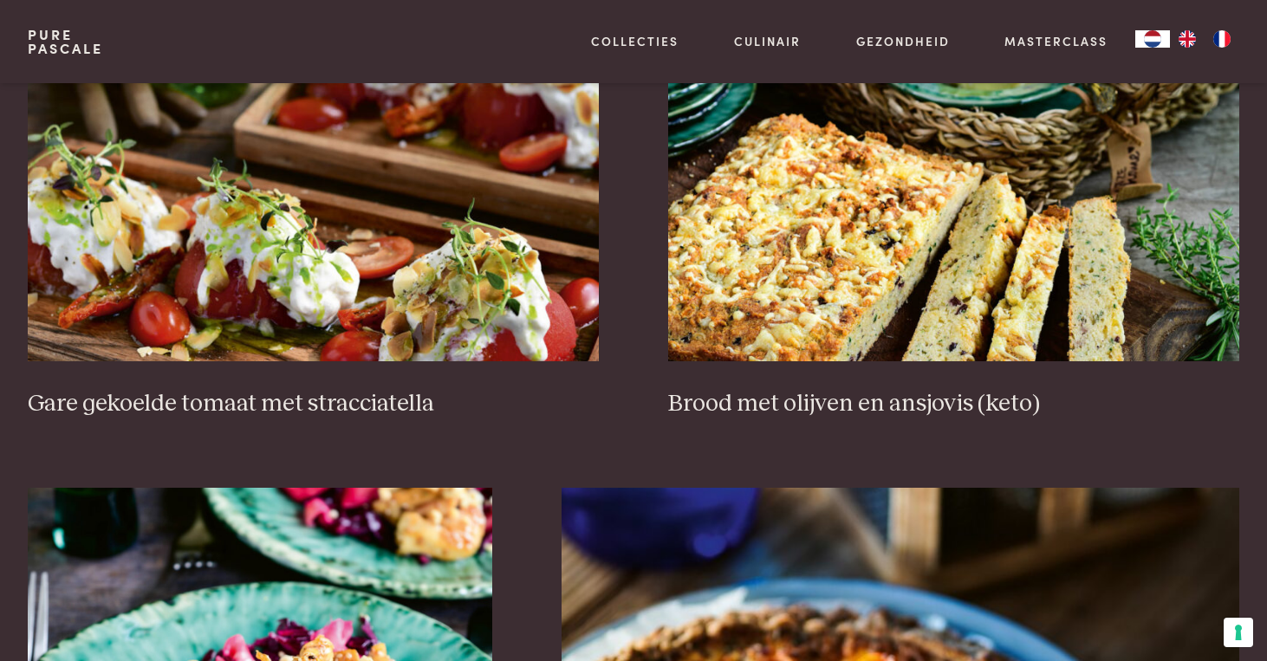
scroll to position [826, 0]
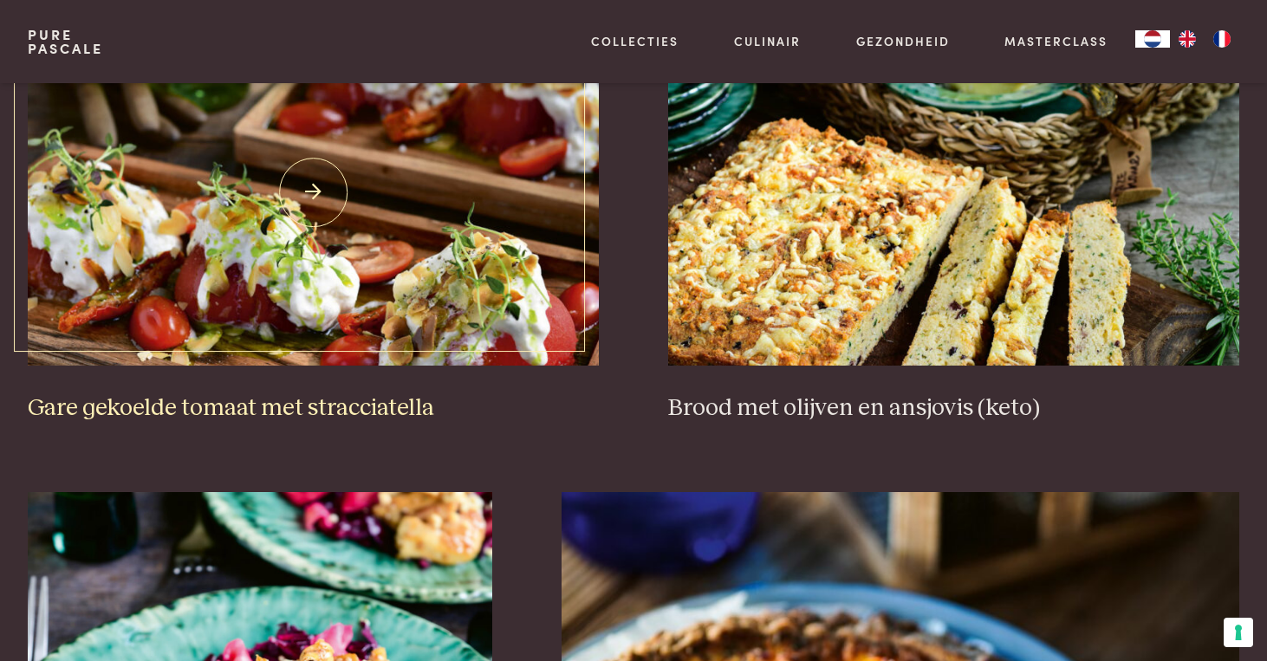
click at [414, 273] on img at bounding box center [313, 192] width 571 height 347
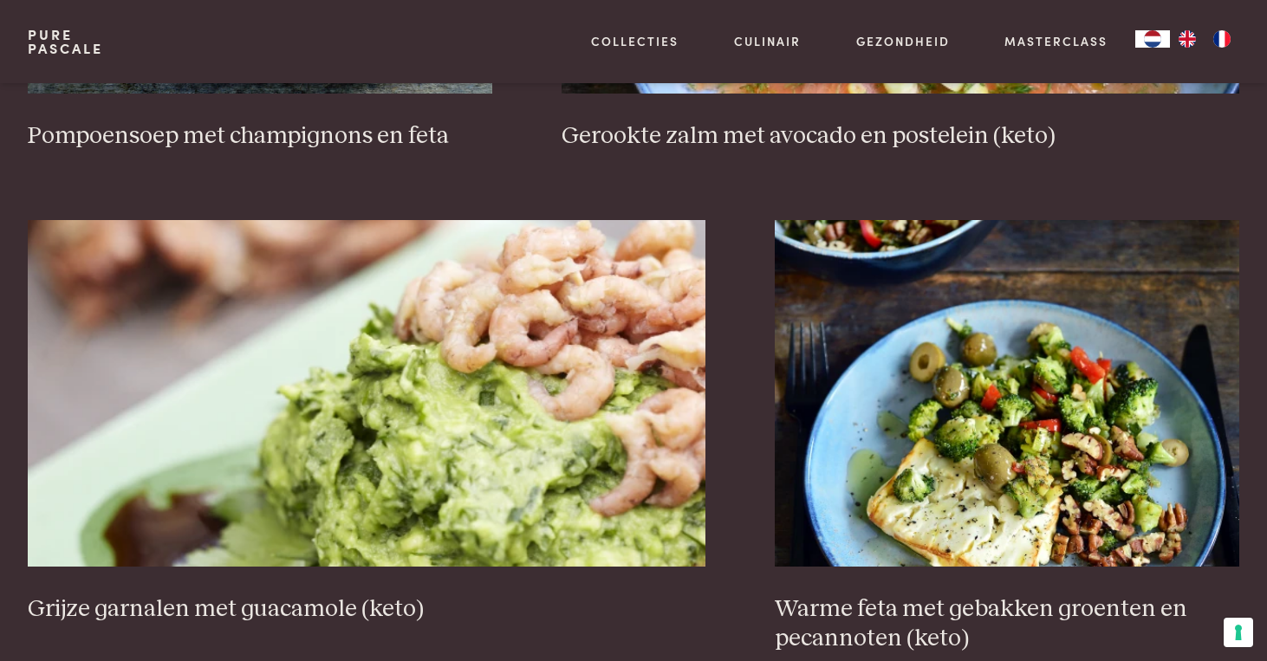
scroll to position [3051, 0]
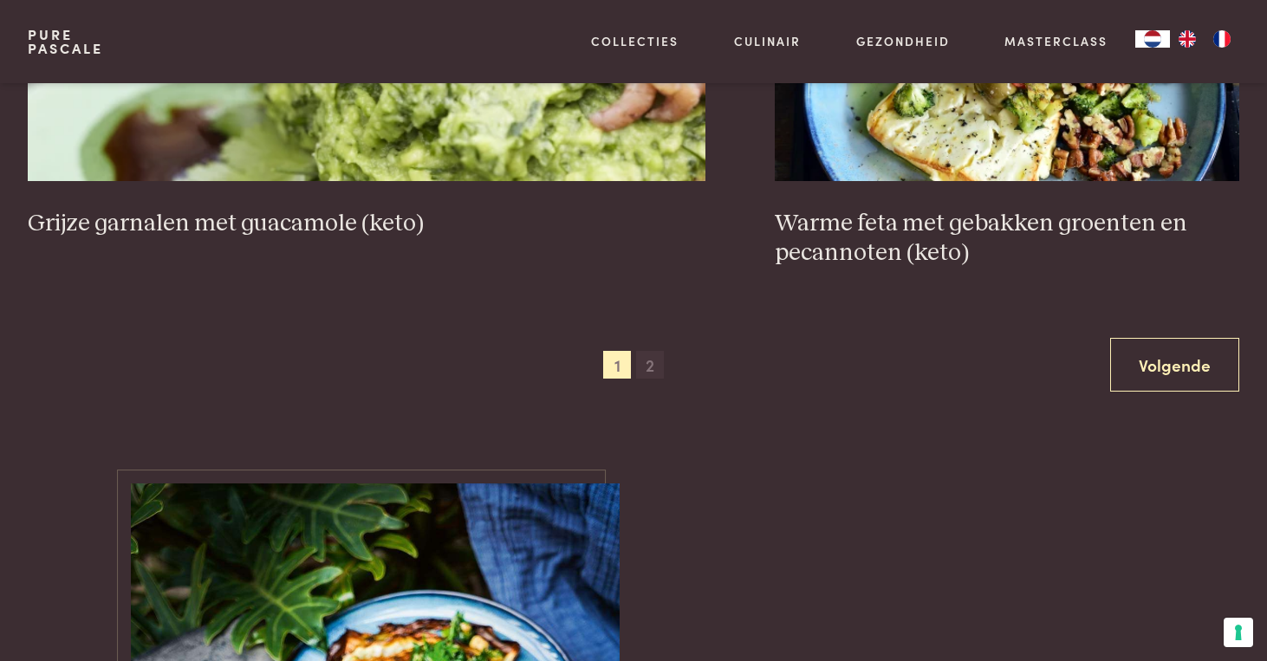
click at [645, 367] on span "2" at bounding box center [650, 365] width 28 height 28
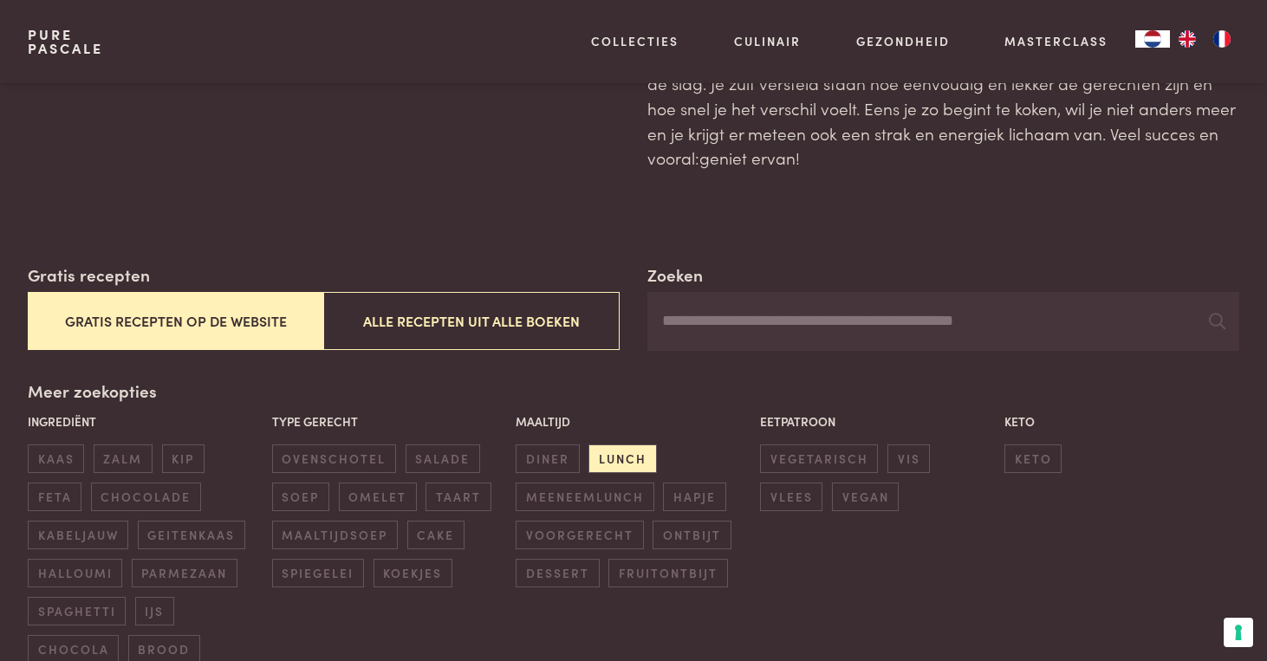
scroll to position [177, 0]
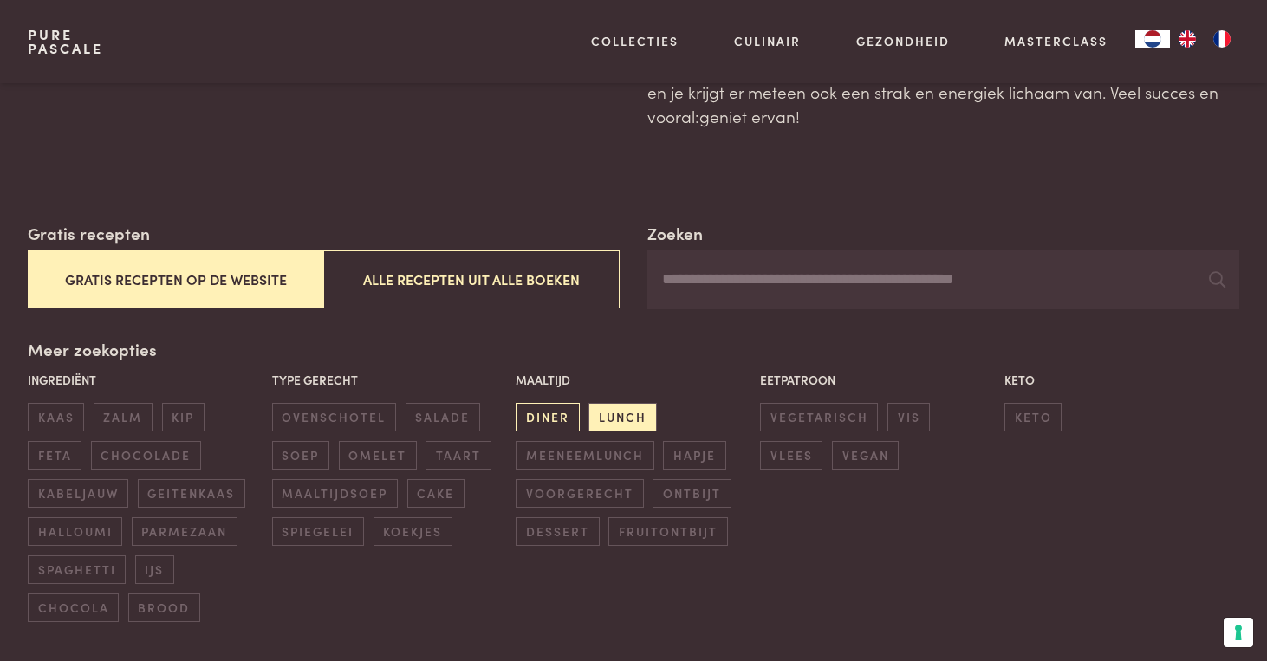
click at [559, 421] on span "diner" at bounding box center [547, 417] width 63 height 29
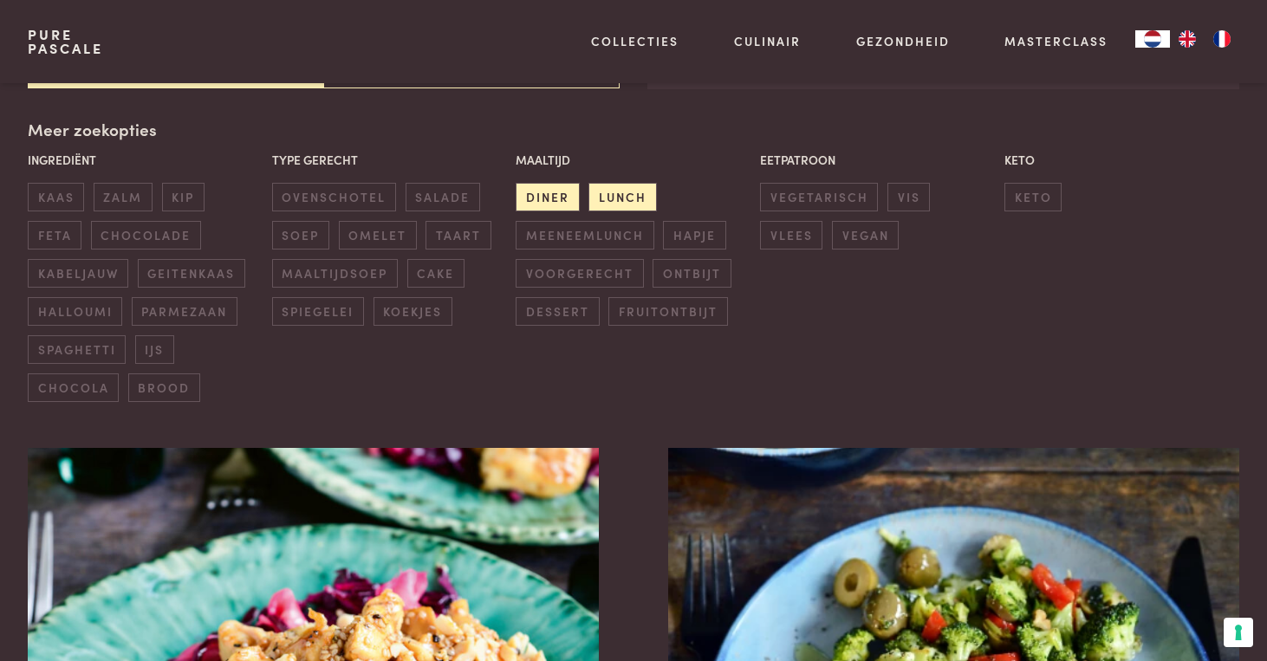
scroll to position [398, 0]
click at [620, 191] on span "lunch" at bounding box center [622, 196] width 68 height 29
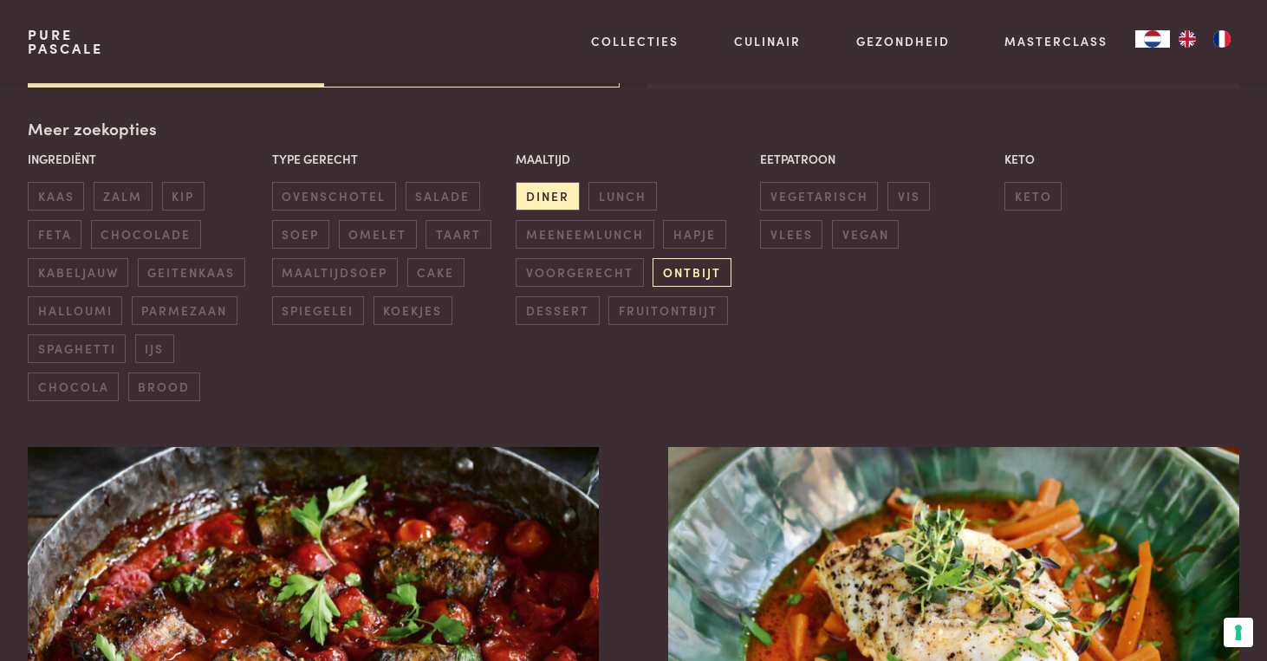
click at [688, 276] on span "ontbijt" at bounding box center [691, 272] width 78 height 29
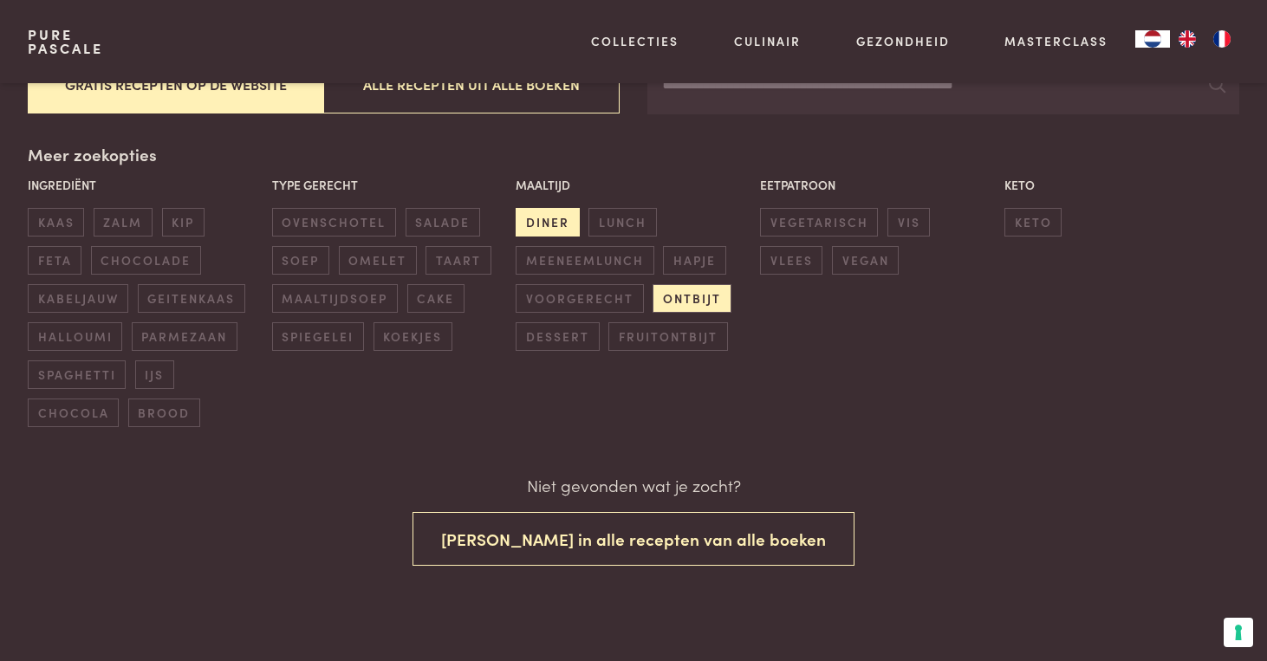
click at [543, 223] on span "diner" at bounding box center [547, 222] width 63 height 29
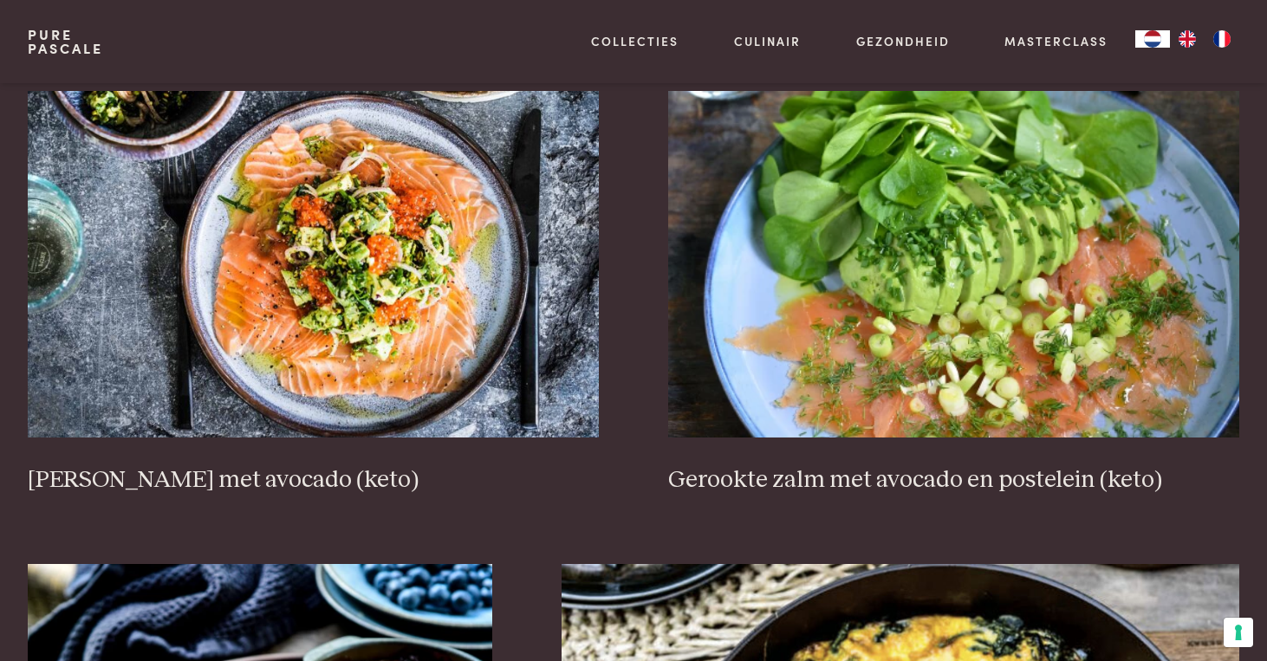
scroll to position [2204, 0]
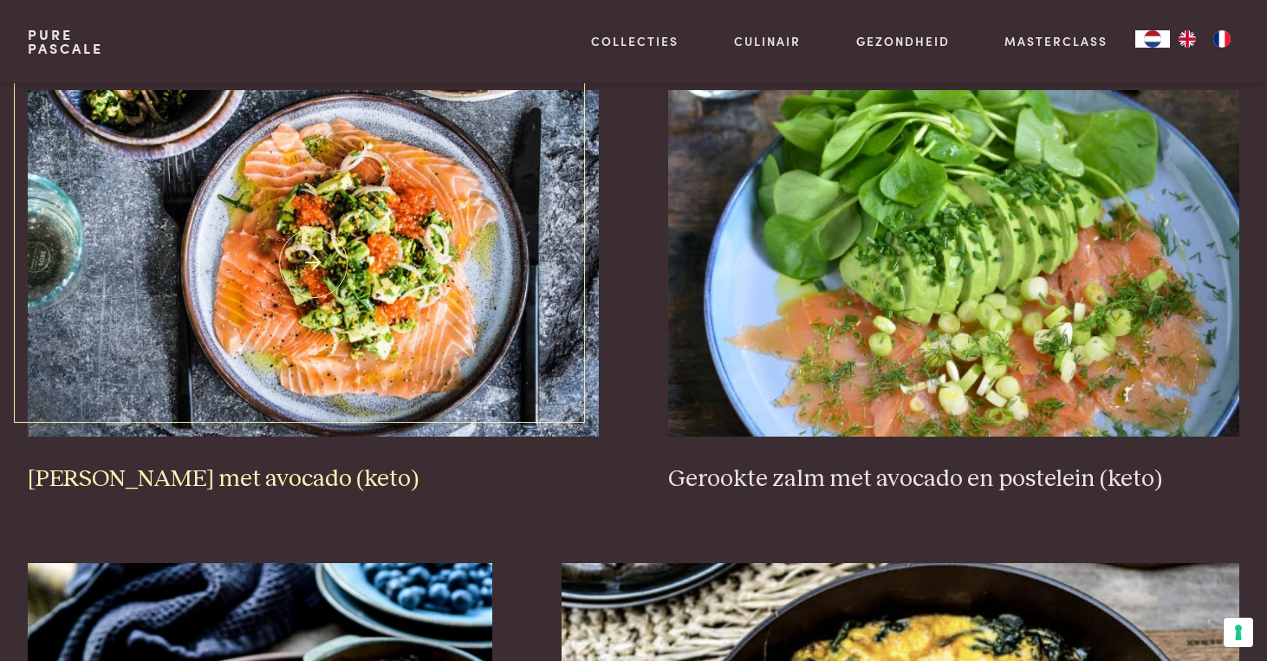
click at [411, 262] on img at bounding box center [313, 263] width 571 height 347
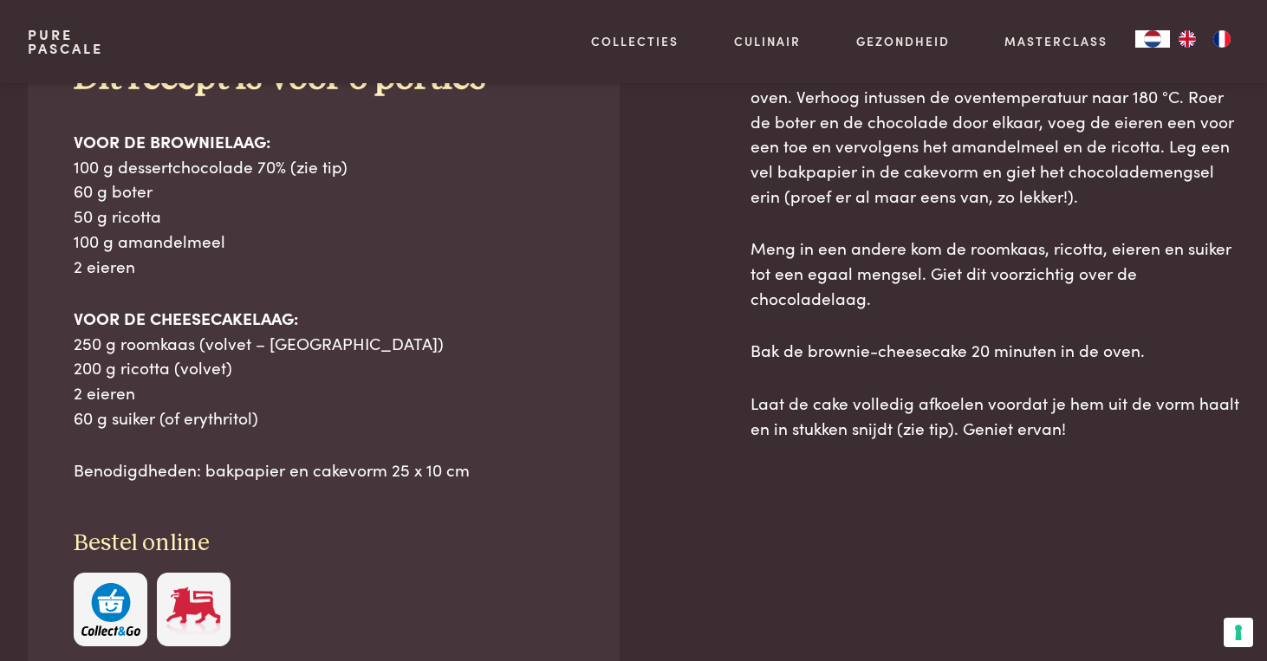
scroll to position [873, 0]
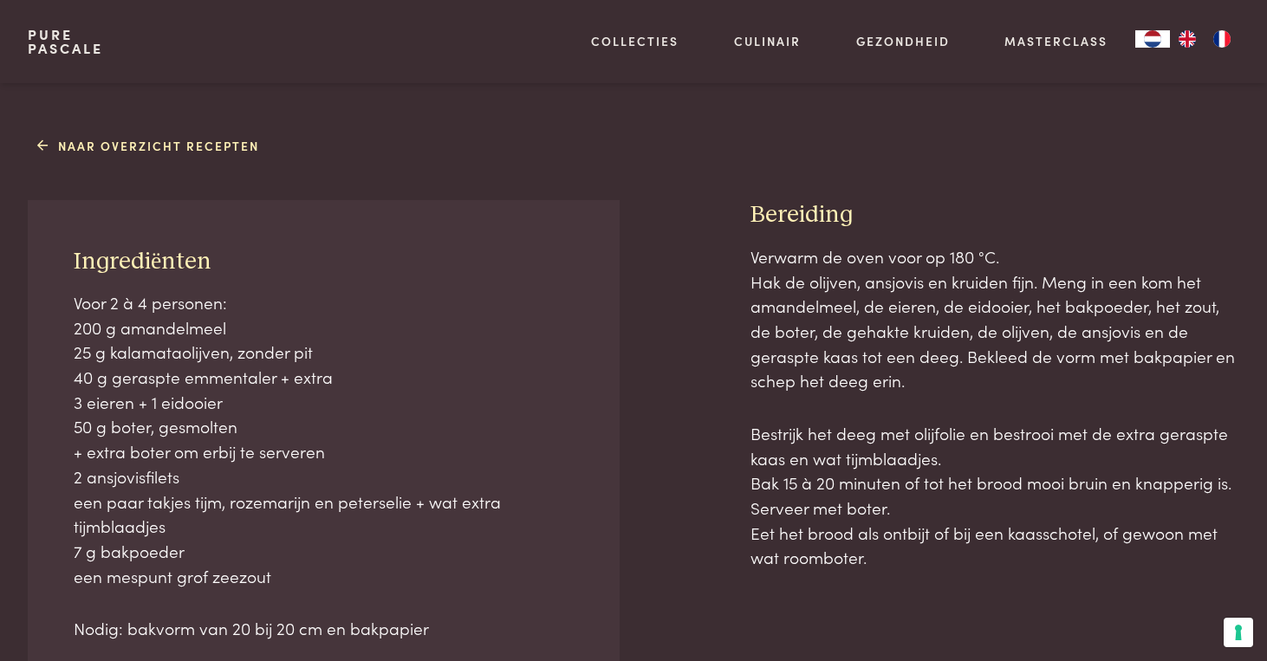
scroll to position [679, 0]
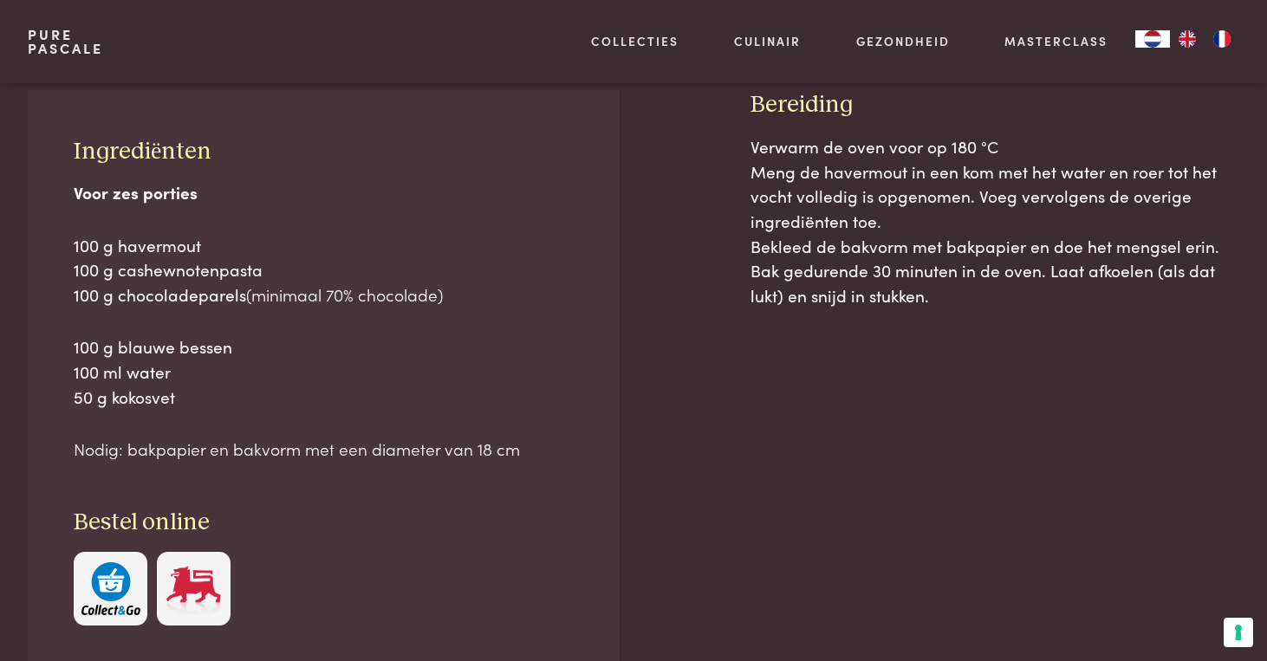
scroll to position [814, 0]
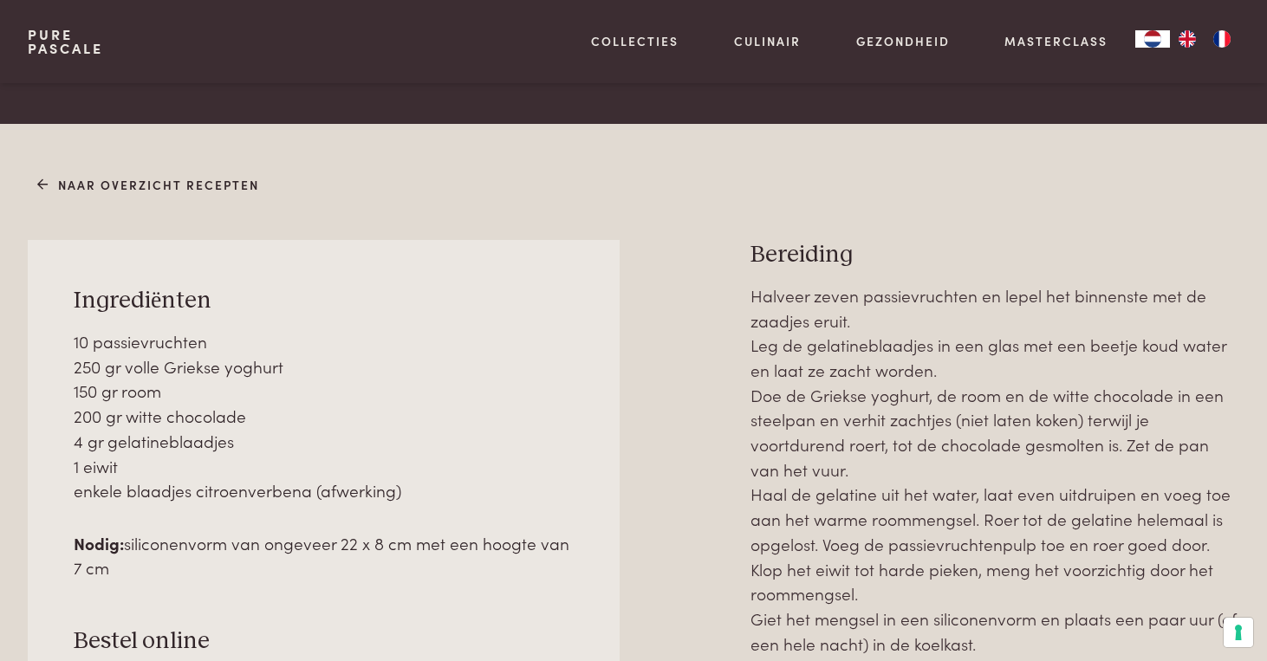
scroll to position [600, 0]
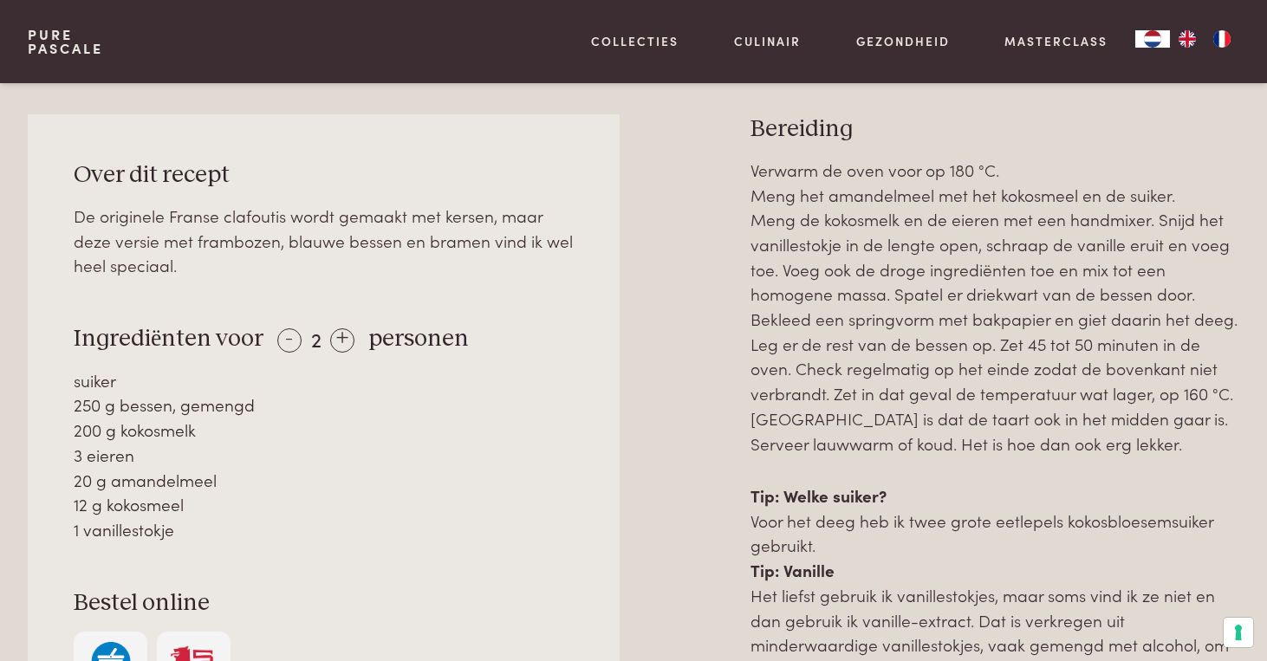
scroll to position [731, 0]
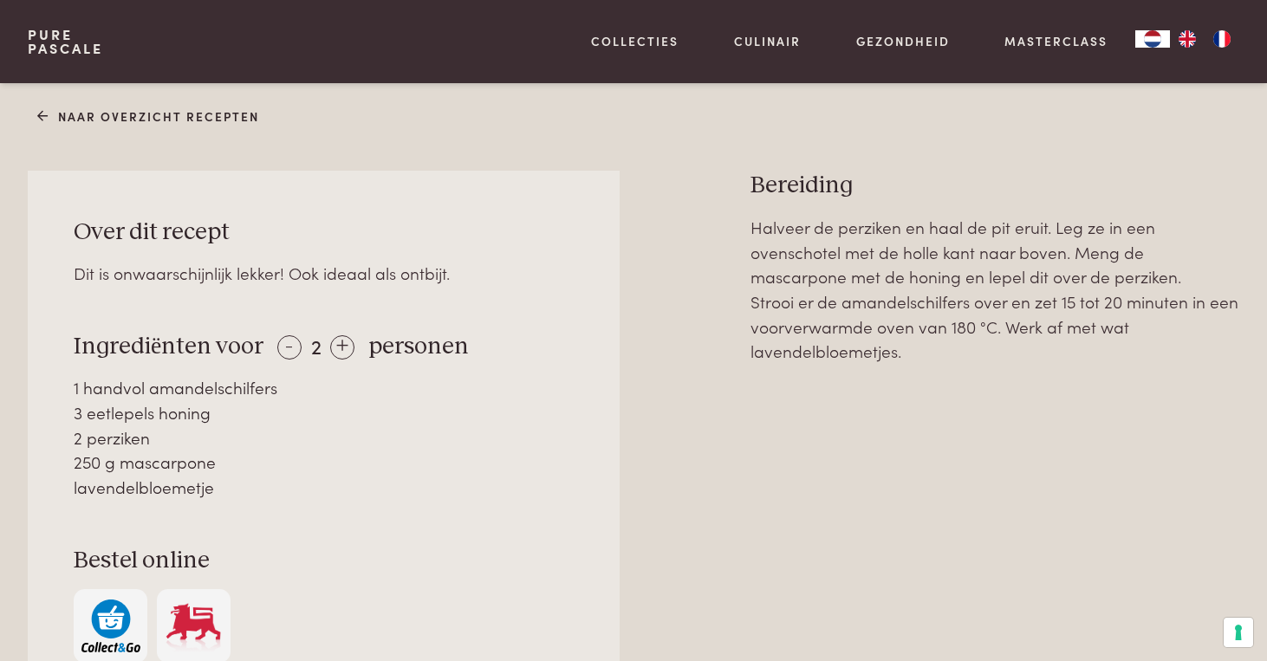
scroll to position [691, 0]
click at [336, 347] on div "+" at bounding box center [342, 348] width 24 height 24
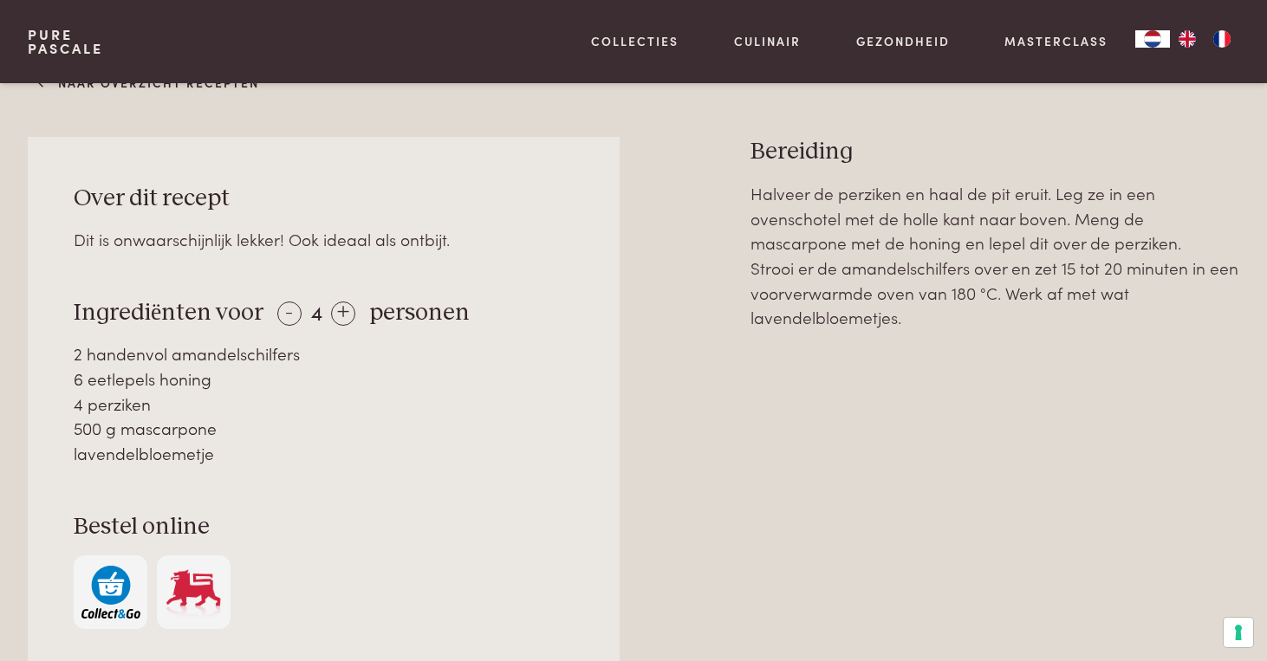
scroll to position [728, 0]
click at [284, 315] on div "-" at bounding box center [289, 312] width 24 height 24
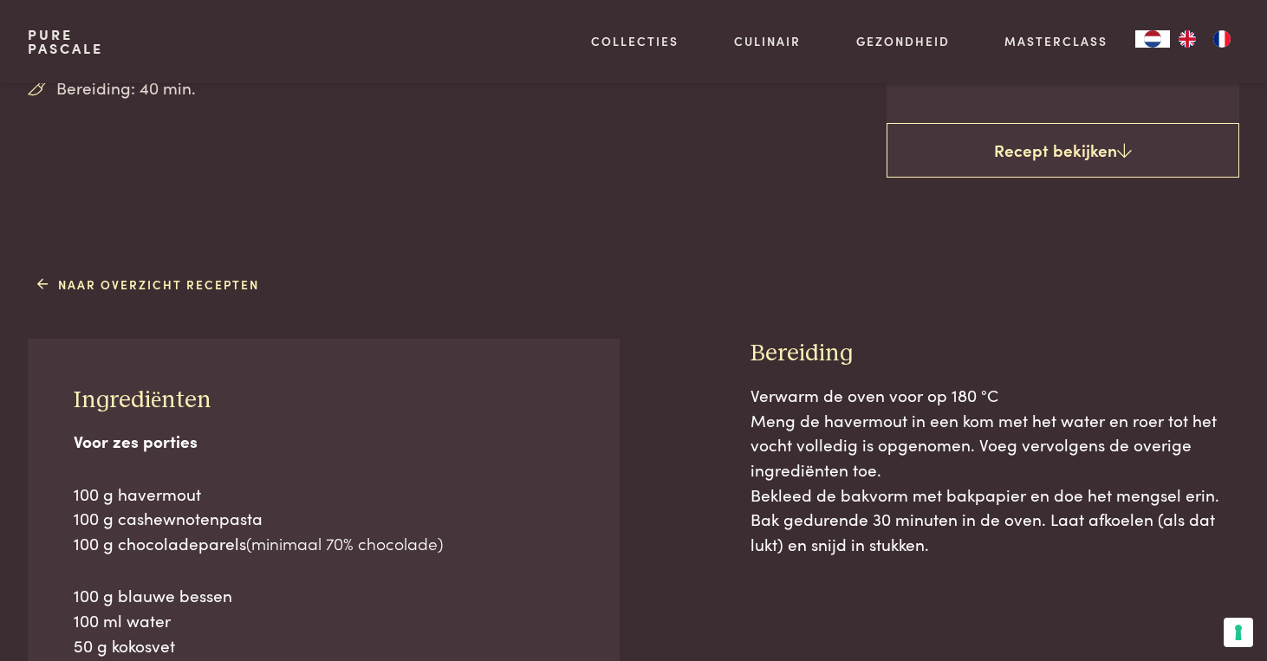
scroll to position [528, 0]
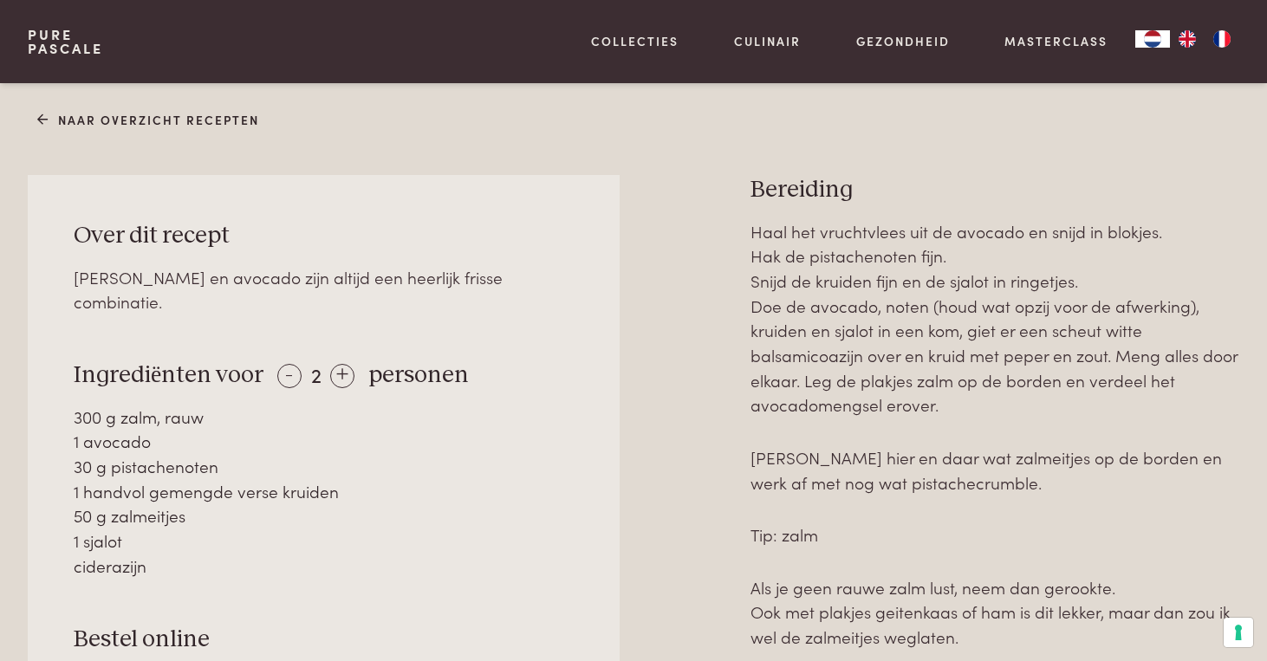
scroll to position [791, 0]
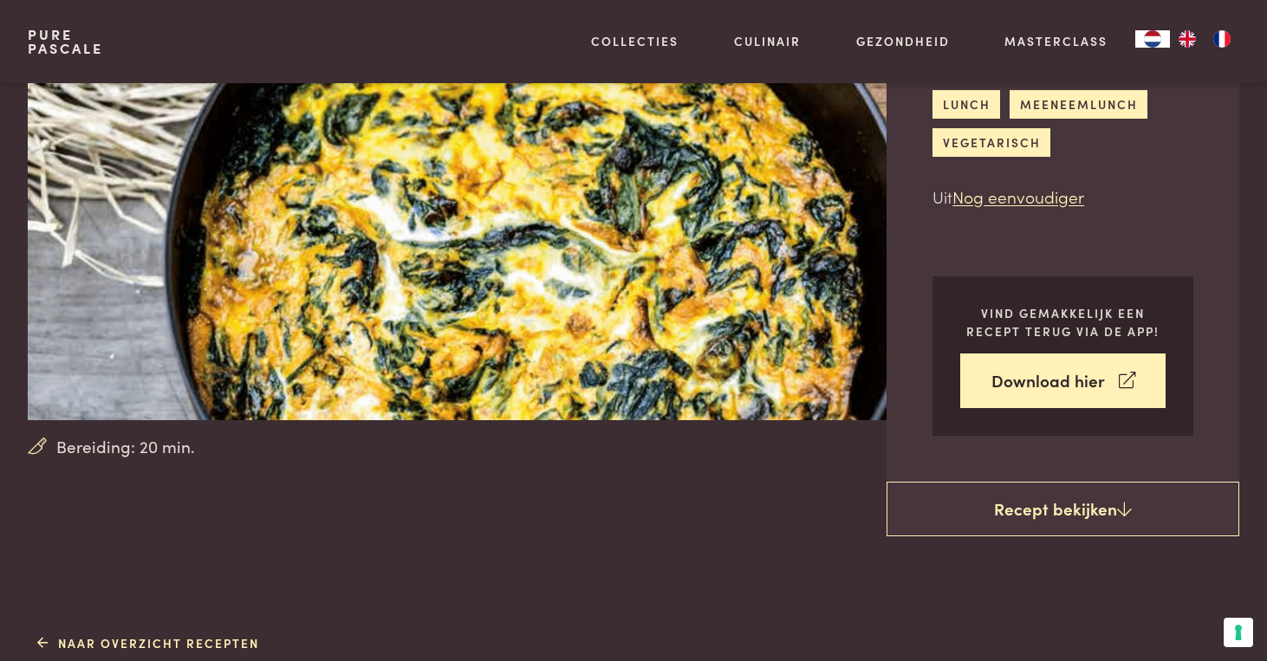
scroll to position [163, 0]
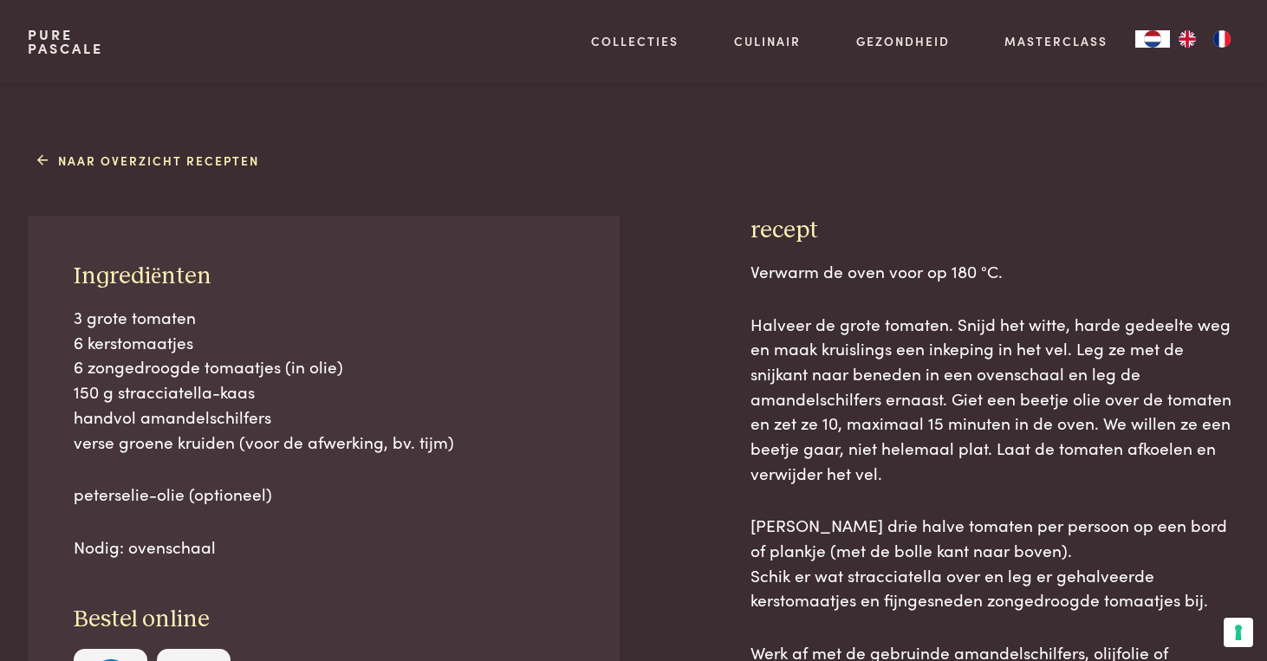
scroll to position [625, 0]
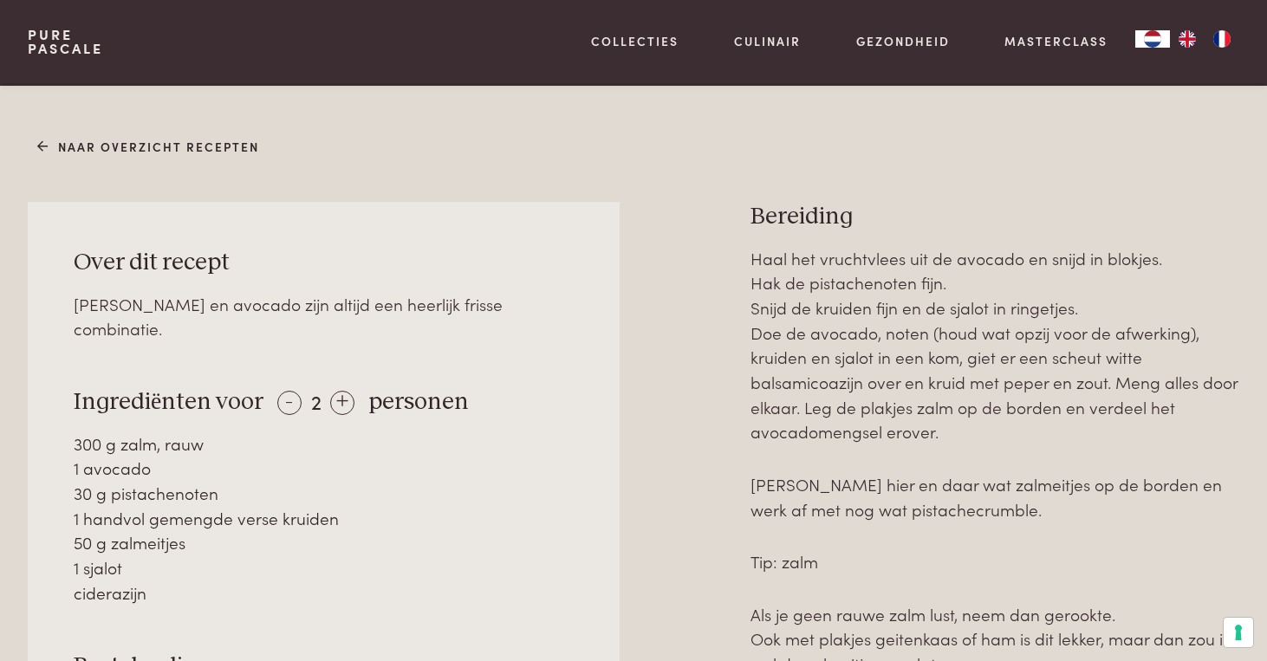
scroll to position [772, 0]
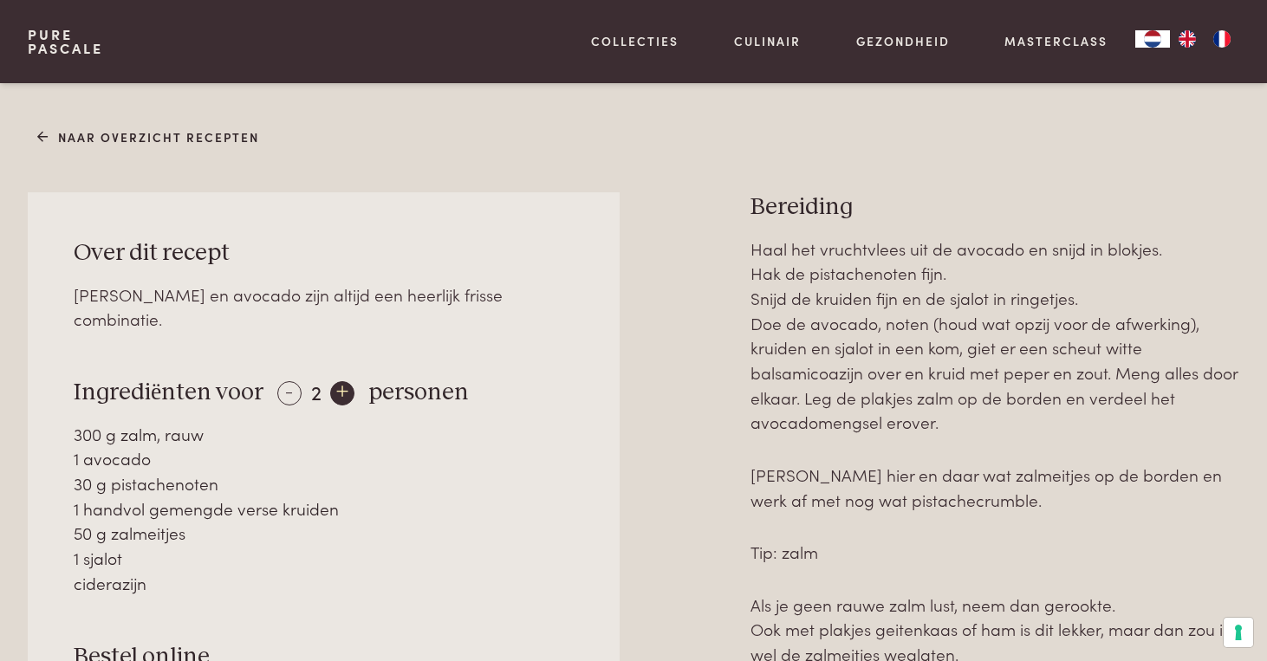
click at [342, 381] on div "+" at bounding box center [342, 393] width 24 height 24
click at [283, 381] on div "-" at bounding box center [289, 393] width 24 height 24
click at [48, 140] on link "Naar overzicht recepten" at bounding box center [148, 137] width 223 height 18
